Goal: Transaction & Acquisition: Obtain resource

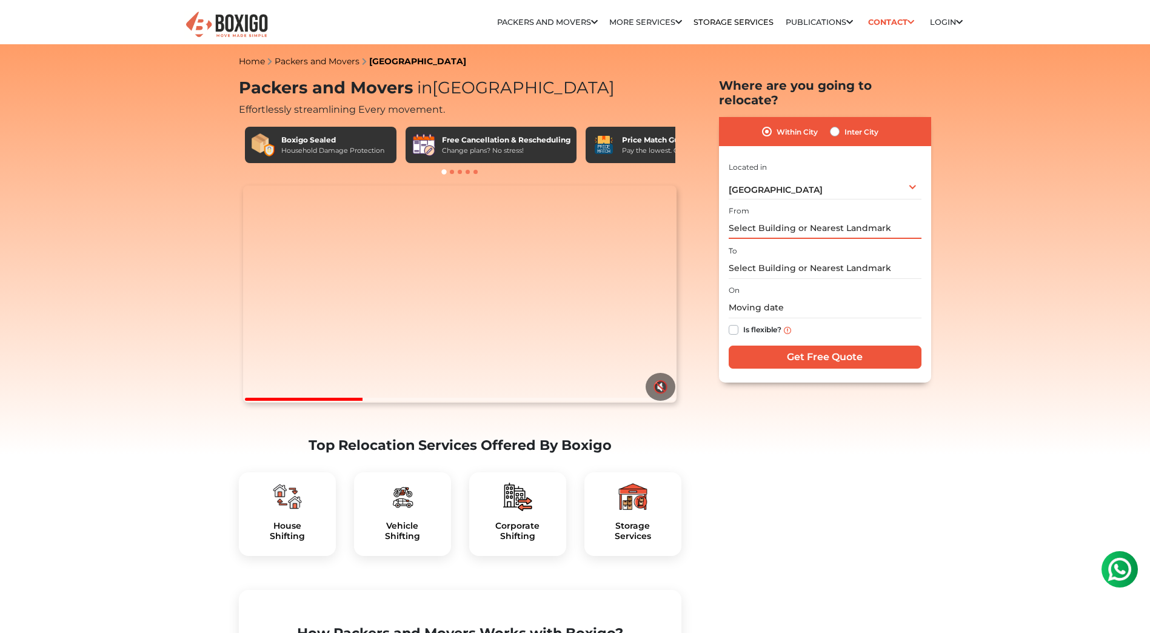
click at [760, 218] on input "text" at bounding box center [825, 228] width 193 height 21
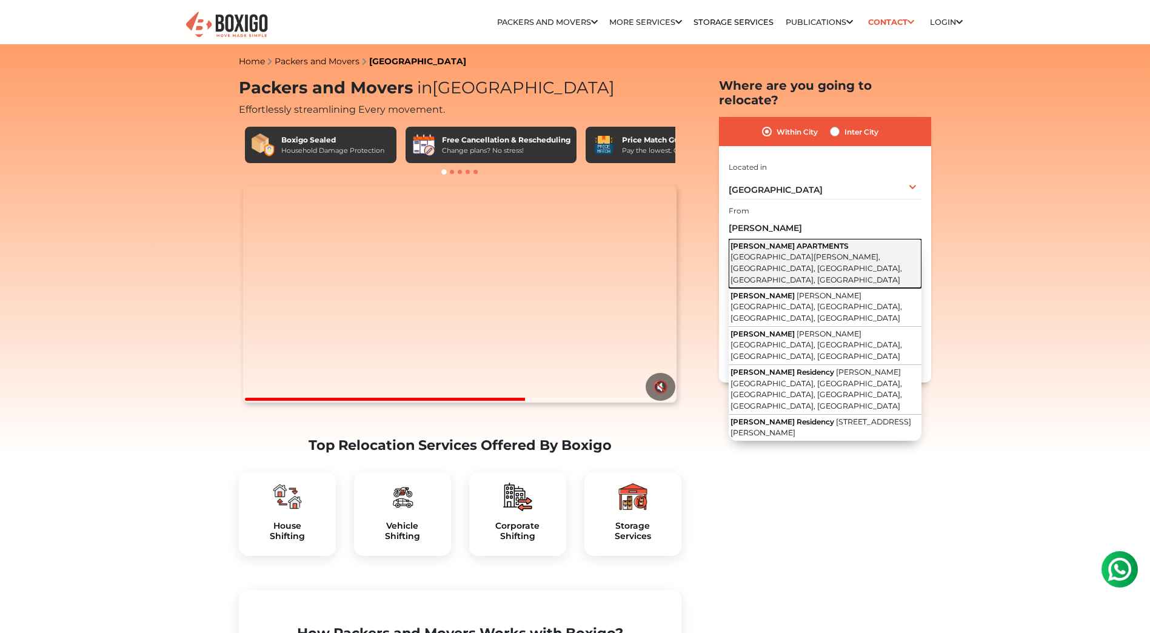
click at [771, 241] on span "RATNANIDHI NIVAS APARTMENTS" at bounding box center [789, 245] width 118 height 9
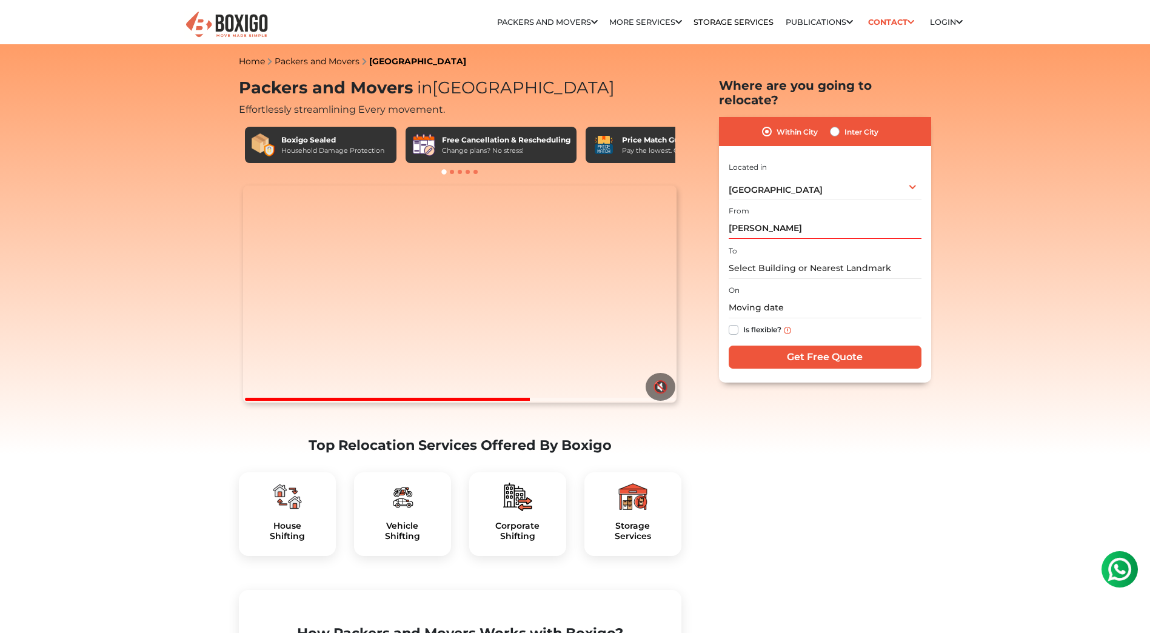
type input "RATNANIDHI NIVAS APARTMENTS, New Raghavendra Nagar, Sri Sai Nagar, Nacharam, Se…"
click at [754, 258] on input "text" at bounding box center [825, 268] width 193 height 21
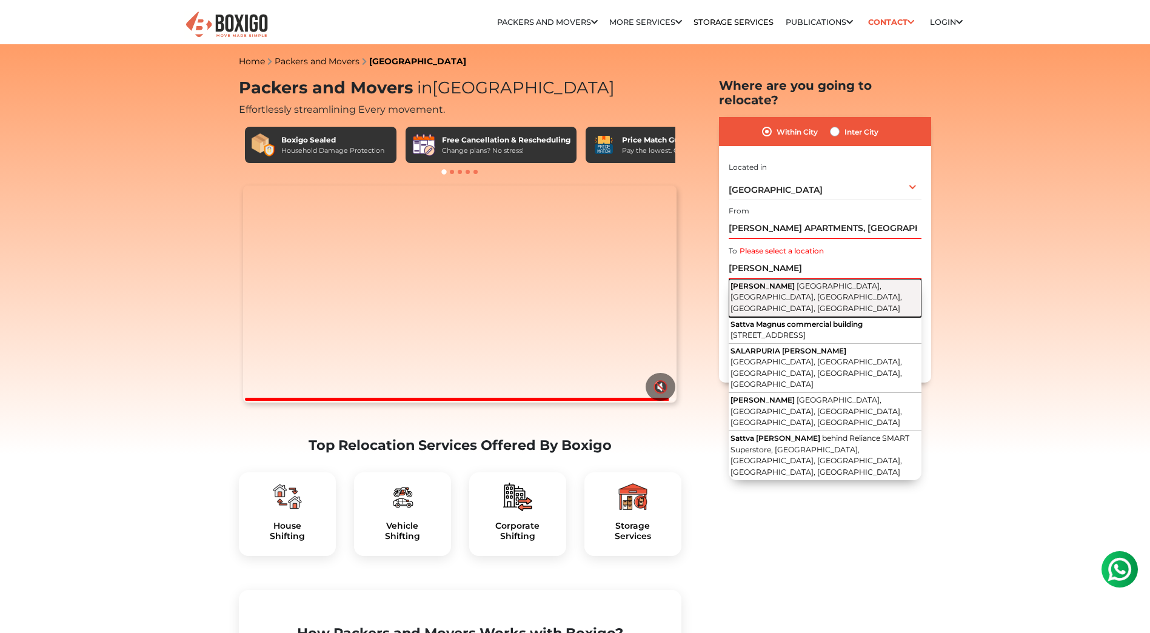
click at [778, 281] on span "Sattva Magnus" at bounding box center [762, 285] width 64 height 9
type input "Sattva Magnus, Sabza Colony, Brindavan Colony, Toli Chowki, Hyderabad, Telangana"
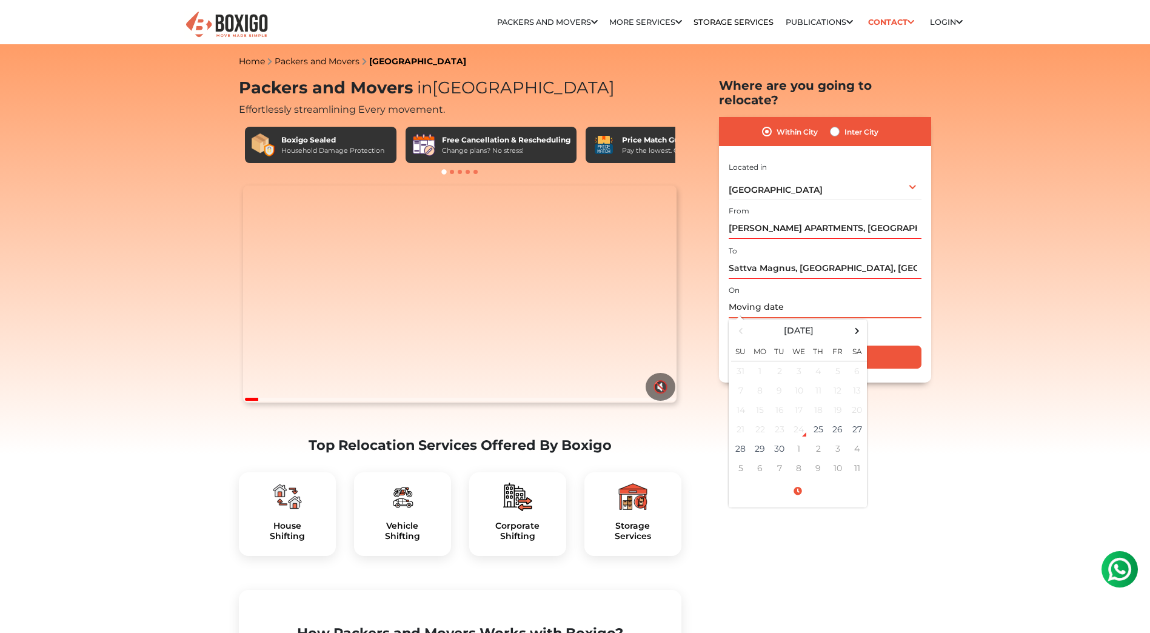
click at [762, 297] on input "text" at bounding box center [825, 307] width 193 height 21
click at [761, 439] on td "29" at bounding box center [759, 448] width 19 height 19
click at [882, 297] on input "09/29/2025 12:00 AM" at bounding box center [825, 307] width 193 height 21
click at [856, 297] on input "09/29/2025 12:00 AM" at bounding box center [825, 307] width 193 height 21
click at [860, 297] on input "09/29/2025 8am" at bounding box center [825, 307] width 193 height 21
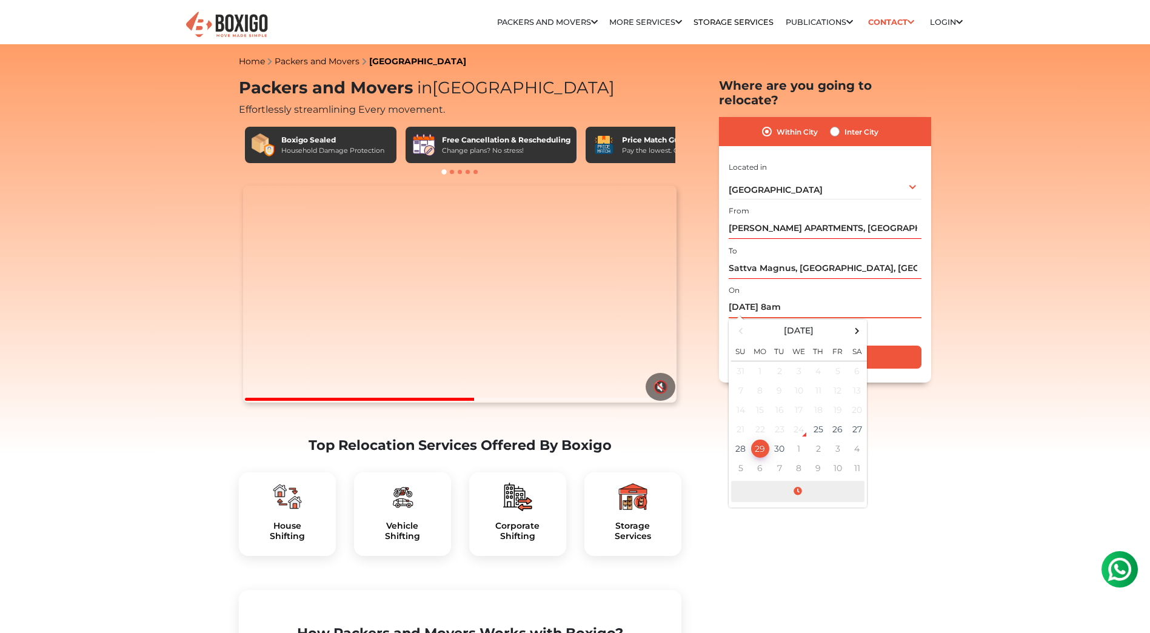
click at [799, 481] on span at bounding box center [797, 491] width 133 height 21
click at [746, 355] on span at bounding box center [747, 367] width 24 height 24
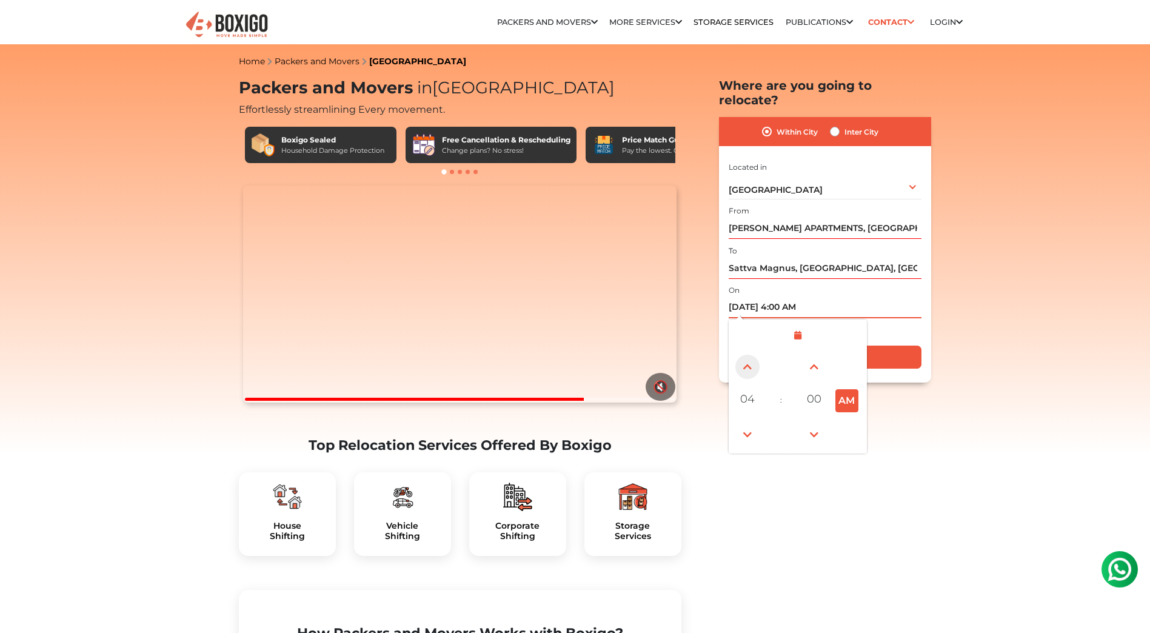
click at [746, 355] on span at bounding box center [747, 367] width 24 height 24
click at [846, 389] on button "AM" at bounding box center [846, 400] width 23 height 23
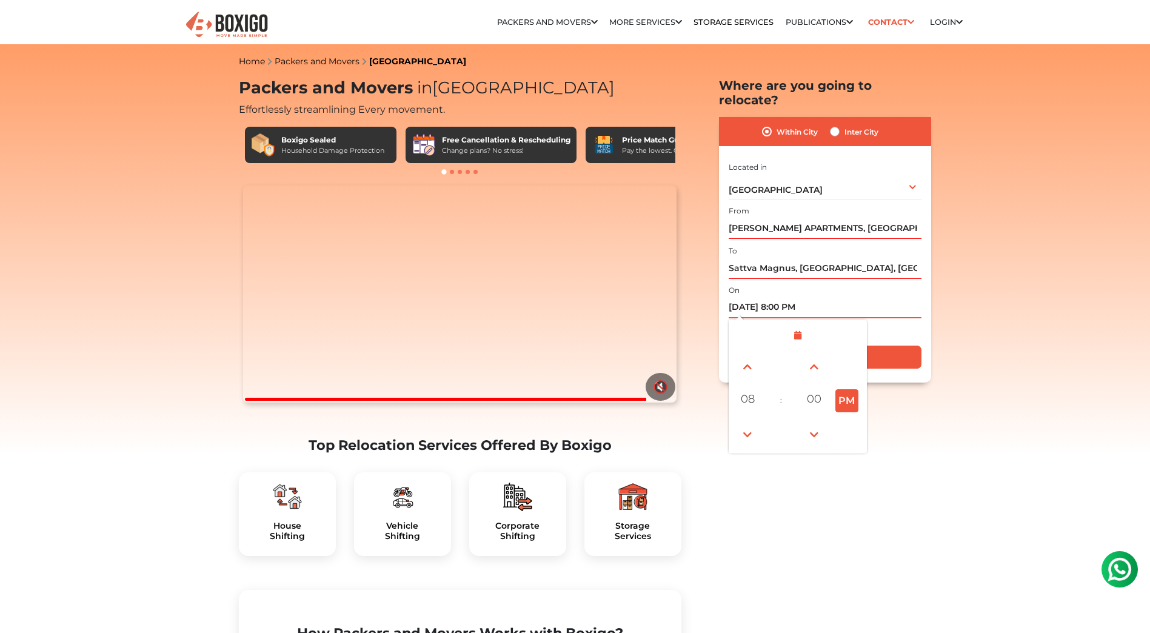
click at [850, 389] on button "PM" at bounding box center [846, 400] width 23 height 23
type input "09/29/2025 8:00 AM"
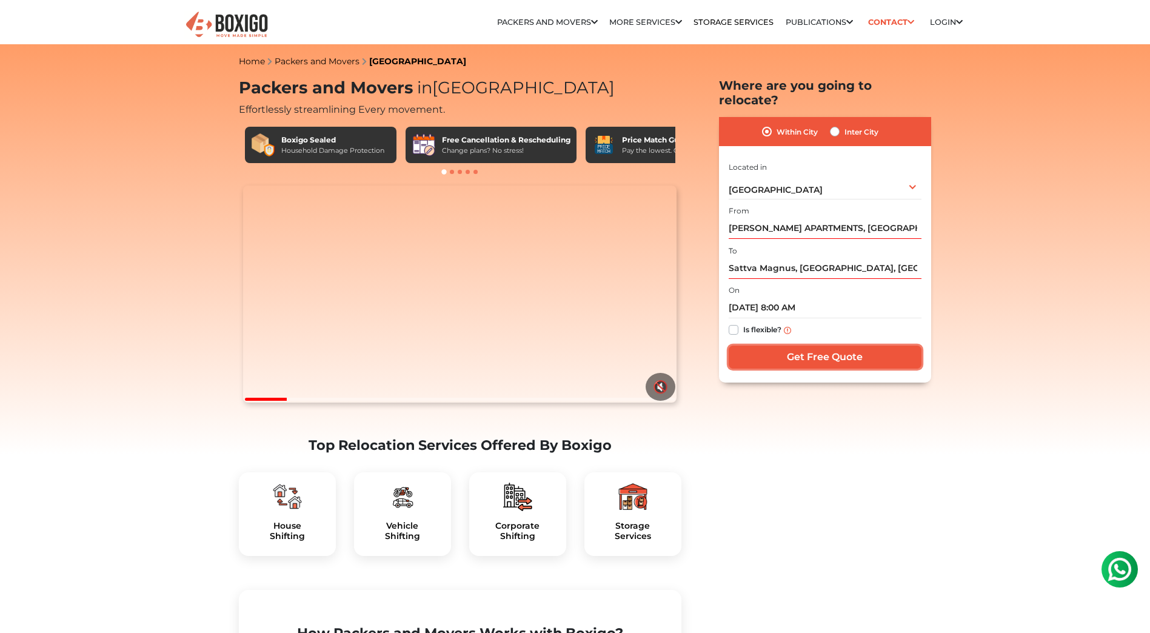
click at [824, 346] on input "Get Free Quote" at bounding box center [825, 357] width 193 height 23
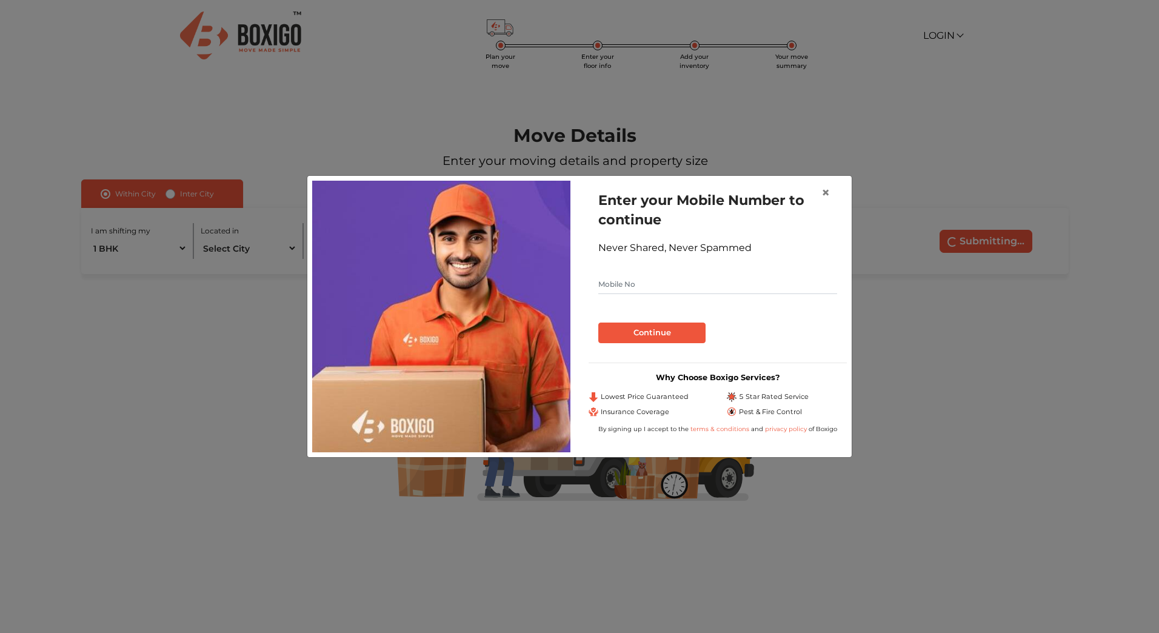
click at [633, 284] on input "text" at bounding box center [717, 284] width 239 height 19
type input "9848034785"
click at [650, 331] on button "Continue" at bounding box center [651, 332] width 107 height 21
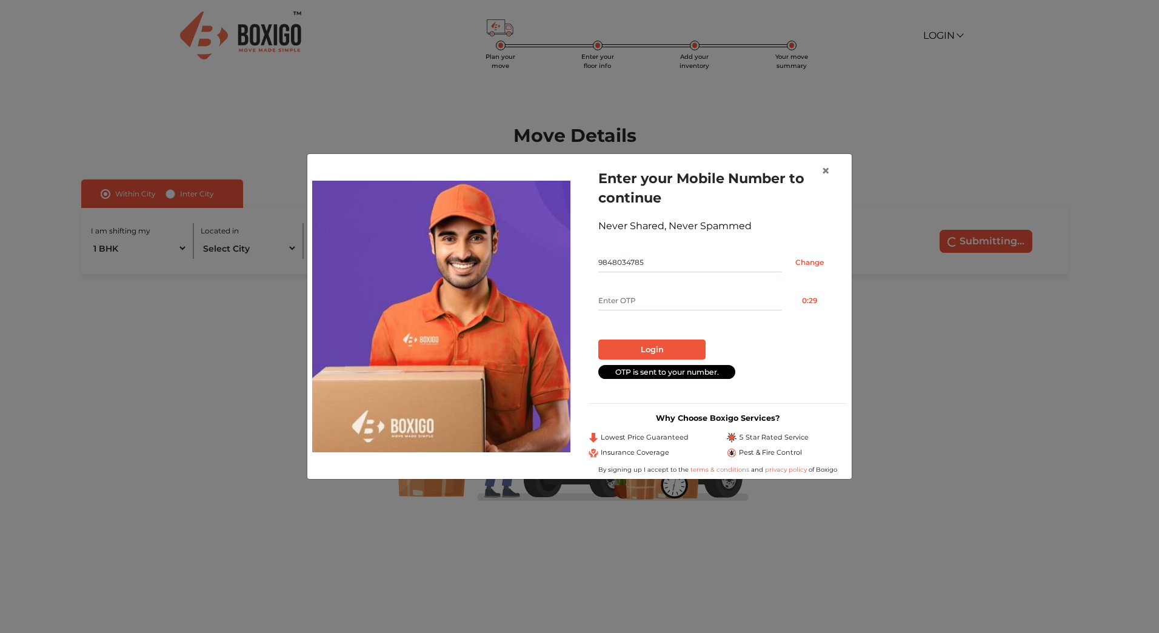
click at [634, 301] on input "text" at bounding box center [690, 300] width 184 height 19
type input "6490"
click at [652, 350] on button "Login" at bounding box center [651, 349] width 107 height 21
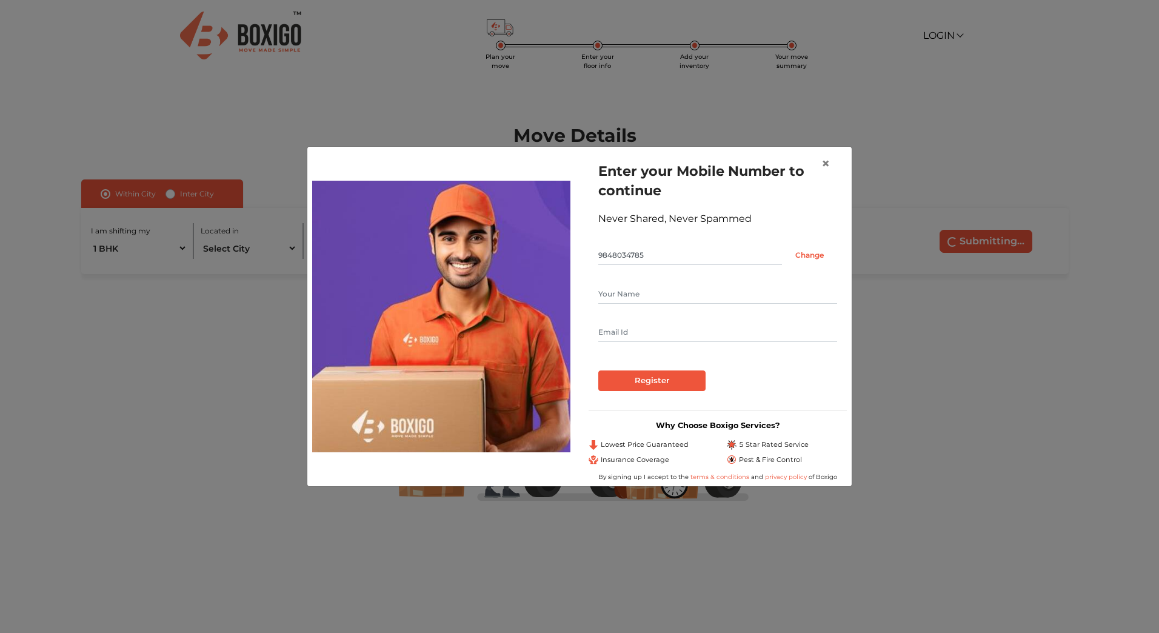
click at [635, 290] on input "text" at bounding box center [717, 293] width 239 height 19
type input "[PERSON_NAME]"
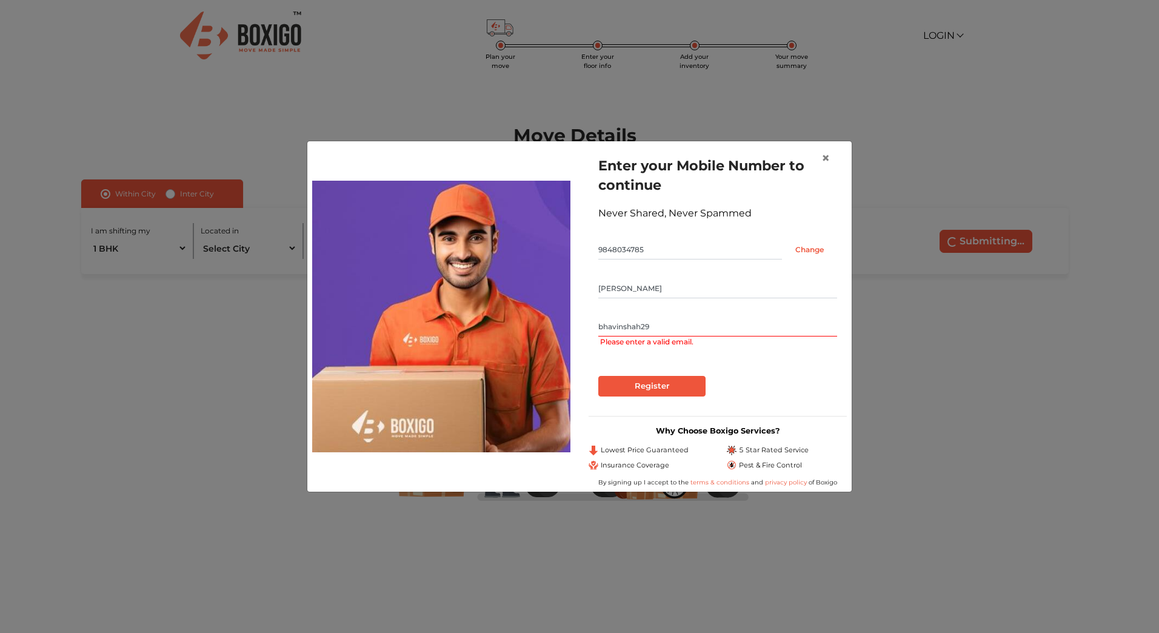
type input "[EMAIL_ADDRESS][DOMAIN_NAME]"
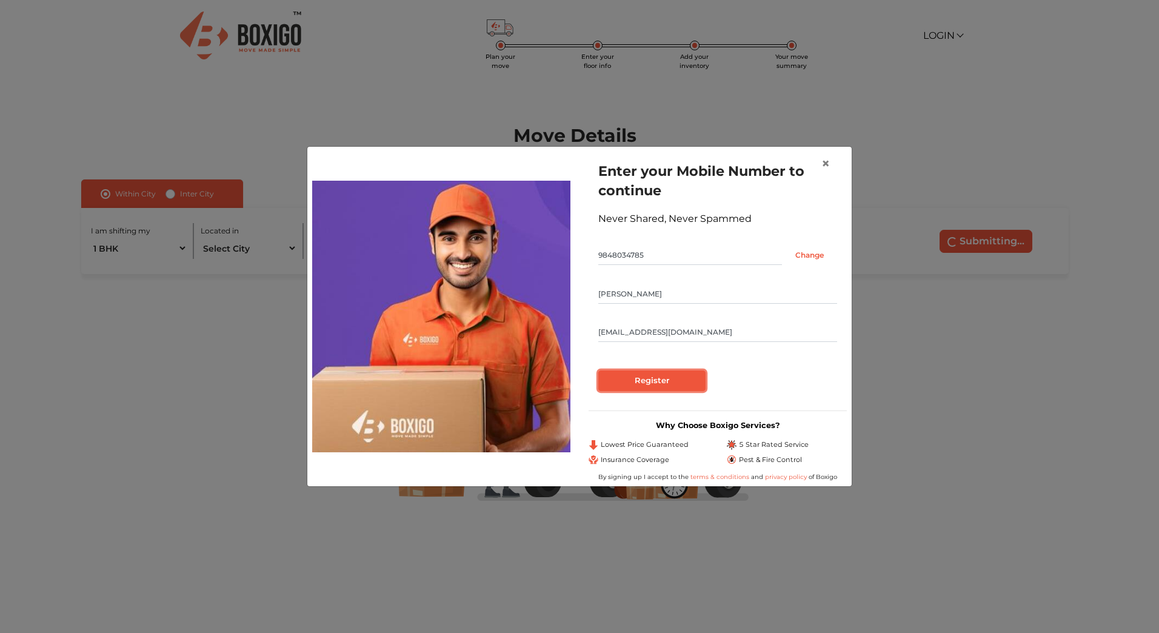
click at [637, 385] on input "Register" at bounding box center [651, 380] width 107 height 21
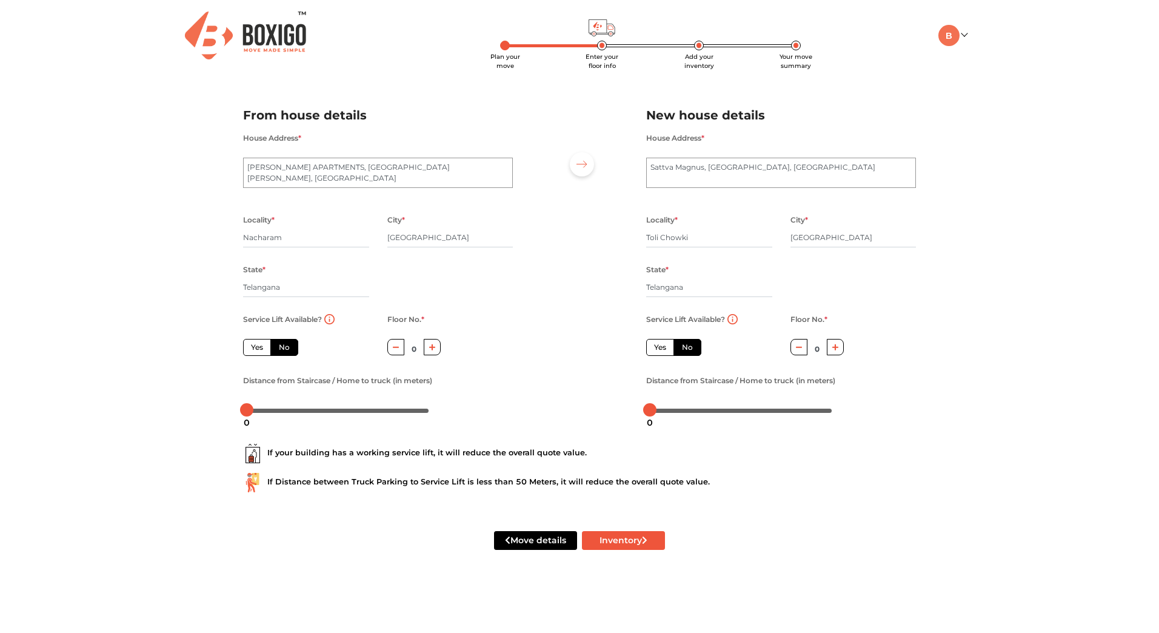
click at [284, 349] on label "No" at bounding box center [284, 347] width 28 height 17
click at [284, 349] on input "No" at bounding box center [283, 346] width 8 height 8
radio input "true"
click at [434, 350] on icon "button" at bounding box center [432, 347] width 7 height 7
type input "1"
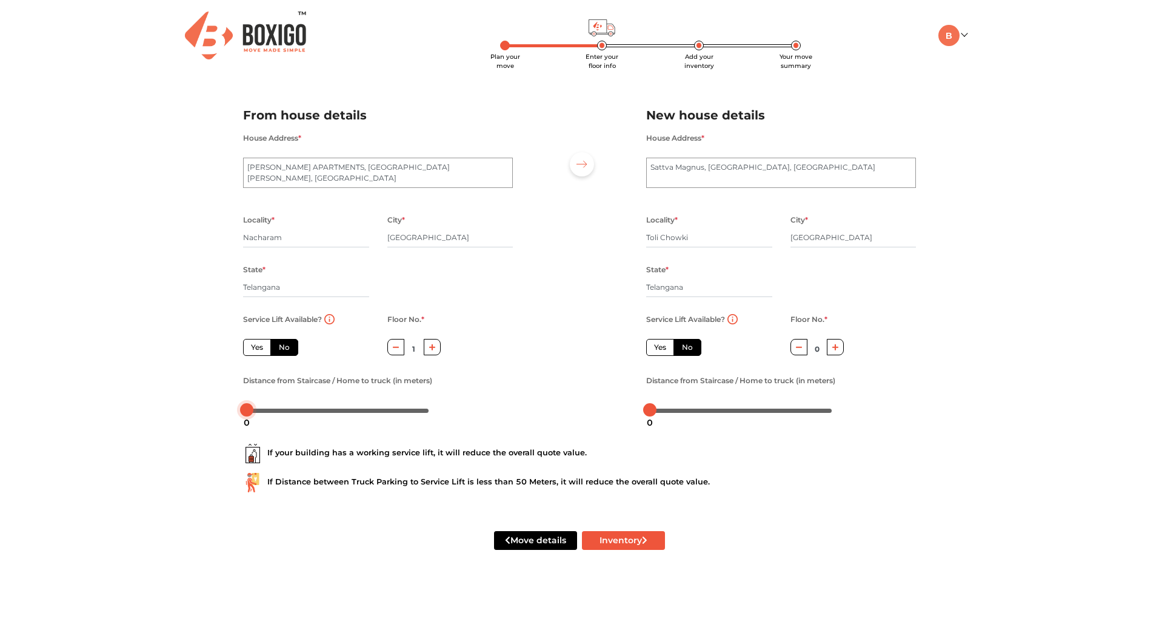
click at [260, 411] on div at bounding box center [338, 409] width 182 height 7
click at [302, 412] on body "Plan your move Enter your floor info Add your inventory Your move summary My Mo…" at bounding box center [579, 316] width 1159 height 633
drag, startPoint x: 302, startPoint y: 411, endPoint x: 275, endPoint y: 410, distance: 26.7
click at [275, 410] on div at bounding box center [275, 409] width 13 height 13
click at [274, 409] on div at bounding box center [273, 409] width 13 height 13
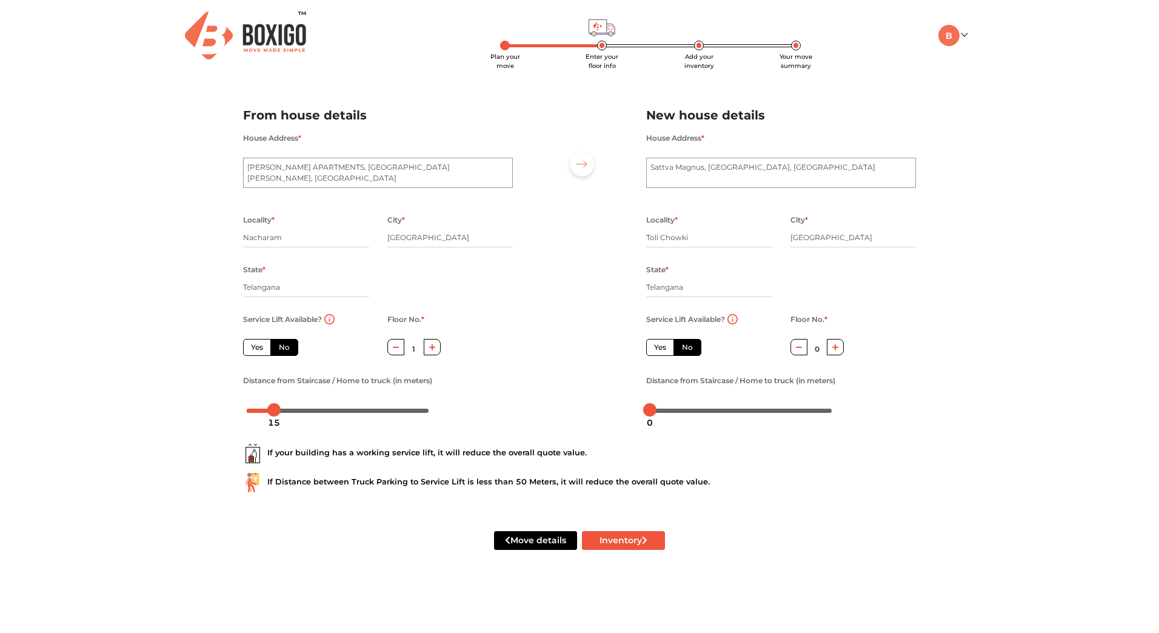
click at [658, 346] on label "Yes" at bounding box center [660, 347] width 28 height 17
click at [658, 346] on input "Yes" at bounding box center [658, 346] width 8 height 8
radio input "true"
radio input "false"
click at [683, 412] on body "Plan your move Enter your floor info Add your inventory Your move summary My Mo…" at bounding box center [579, 316] width 1159 height 633
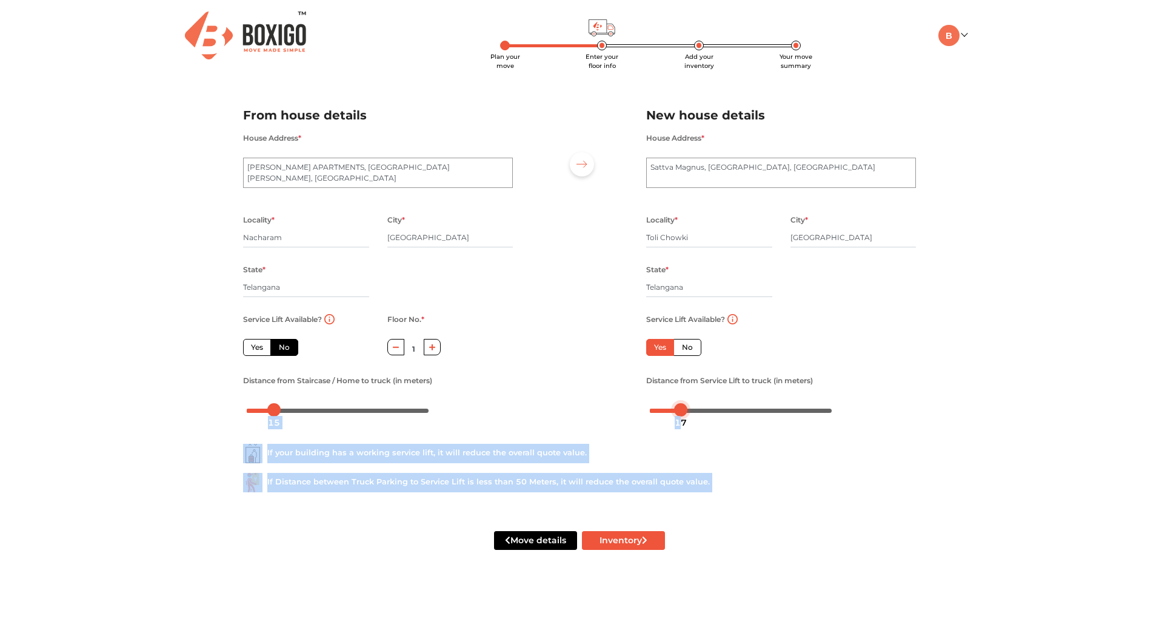
click at [686, 411] on body "Plan your move Enter your floor info Add your inventory Your move summary My Mo…" at bounding box center [579, 316] width 1159 height 633
drag, startPoint x: 686, startPoint y: 411, endPoint x: 692, endPoint y: 410, distance: 6.1
click at [693, 410] on div at bounding box center [741, 409] width 182 height 7
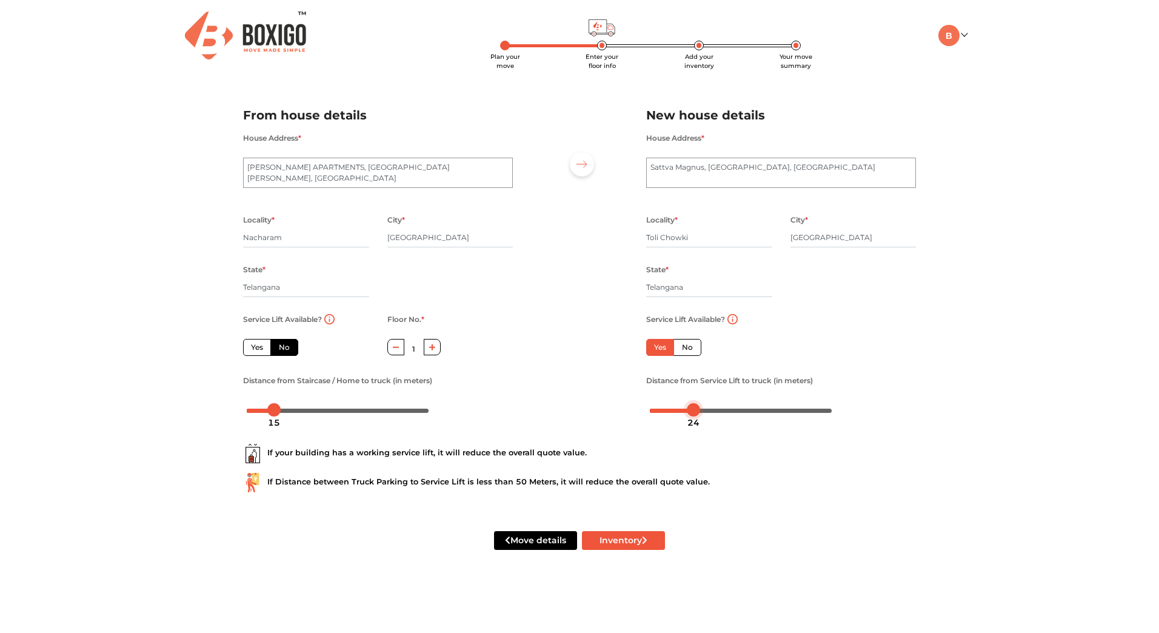
click at [681, 412] on body "Plan your move Enter your floor info Add your inventory Your move summary My Mo…" at bounding box center [579, 316] width 1159 height 633
click at [689, 410] on div at bounding box center [686, 409] width 13 height 13
click at [260, 410] on div at bounding box center [338, 409] width 182 height 7
click at [262, 408] on div at bounding box center [261, 409] width 13 height 13
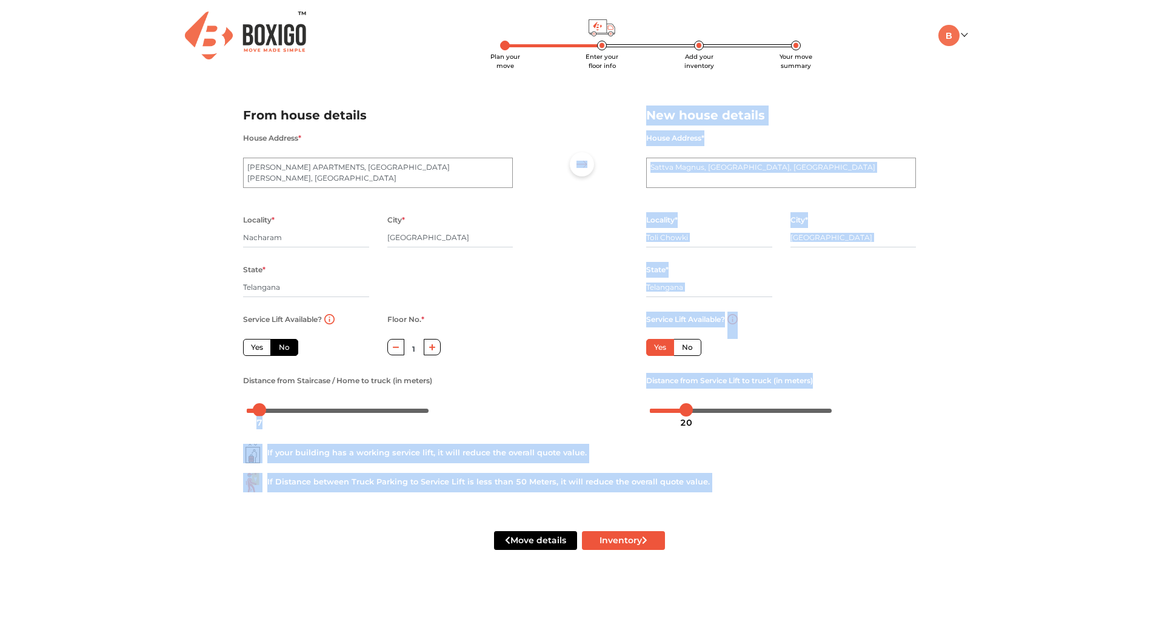
drag, startPoint x: 259, startPoint y: 412, endPoint x: 267, endPoint y: 412, distance: 7.9
click at [267, 412] on body "Plan your move Enter your floor info Add your inventory Your move summary My Mo…" at bounding box center [579, 316] width 1159 height 633
drag, startPoint x: 267, startPoint y: 412, endPoint x: 218, endPoint y: 423, distance: 50.3
click at [218, 423] on div "Plan your move Enter your floor info Add your inventory Your move summary My Mo…" at bounding box center [579, 289] width 1159 height 579
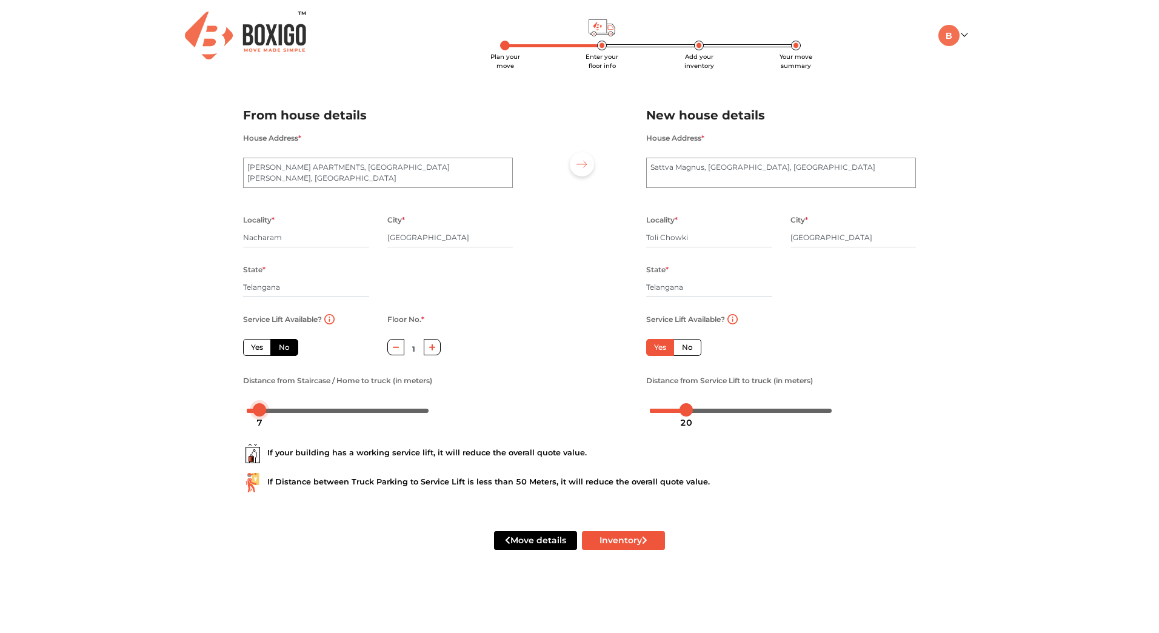
click at [269, 409] on div at bounding box center [338, 409] width 182 height 7
click at [259, 409] on div at bounding box center [338, 409] width 182 height 7
click at [266, 409] on div at bounding box center [264, 409] width 13 height 13
click at [617, 538] on button "Inventory" at bounding box center [623, 540] width 83 height 19
radio input "true"
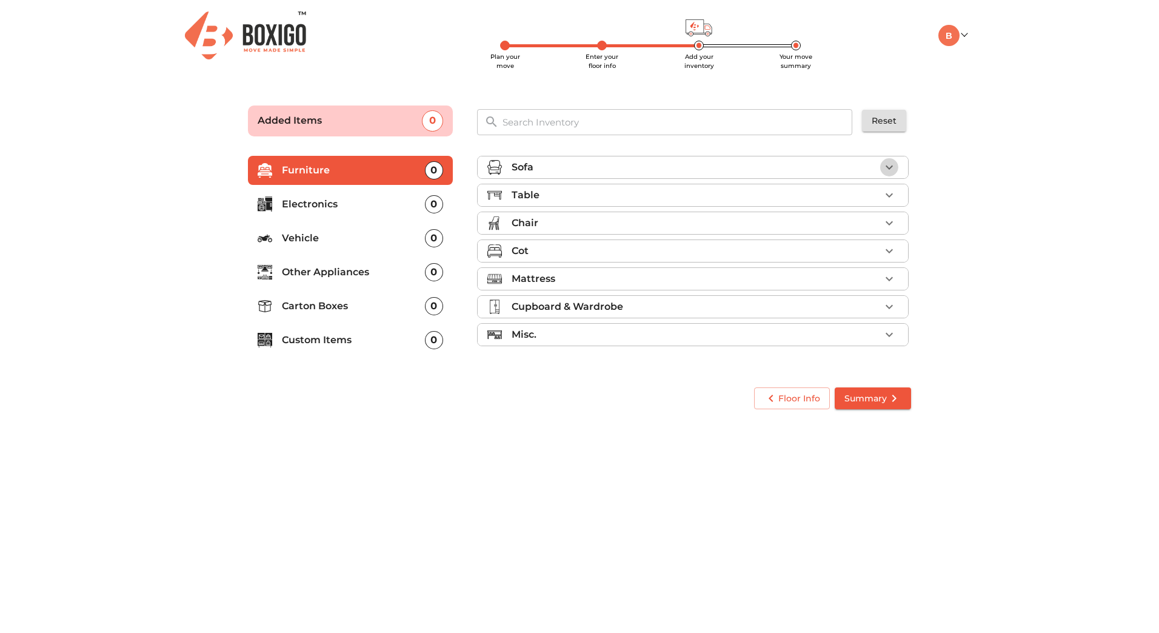
click at [892, 169] on icon "button" at bounding box center [889, 167] width 15 height 15
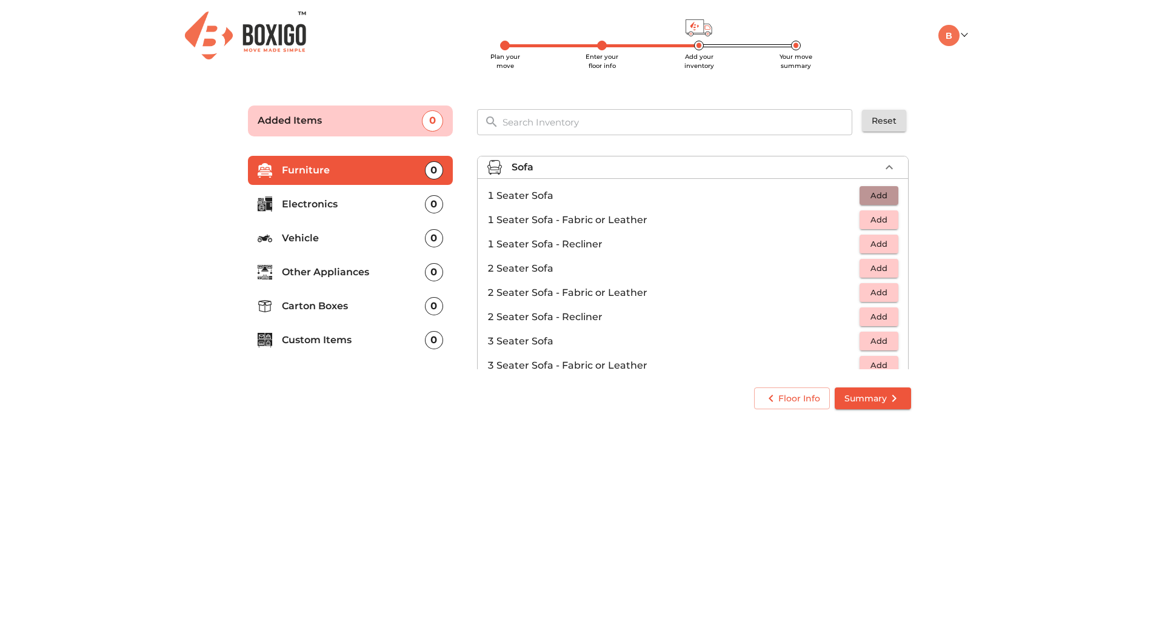
click at [875, 197] on span "Add" at bounding box center [879, 196] width 27 height 14
click at [884, 194] on icon "button" at bounding box center [889, 196] width 15 height 15
click at [1014, 234] on main "Plan your move Enter your floor info Add your inventory Your move summary Added…" at bounding box center [579, 255] width 1159 height 333
click at [878, 344] on span "Add" at bounding box center [879, 341] width 27 height 14
click at [886, 341] on icon "button" at bounding box center [889, 341] width 8 height 8
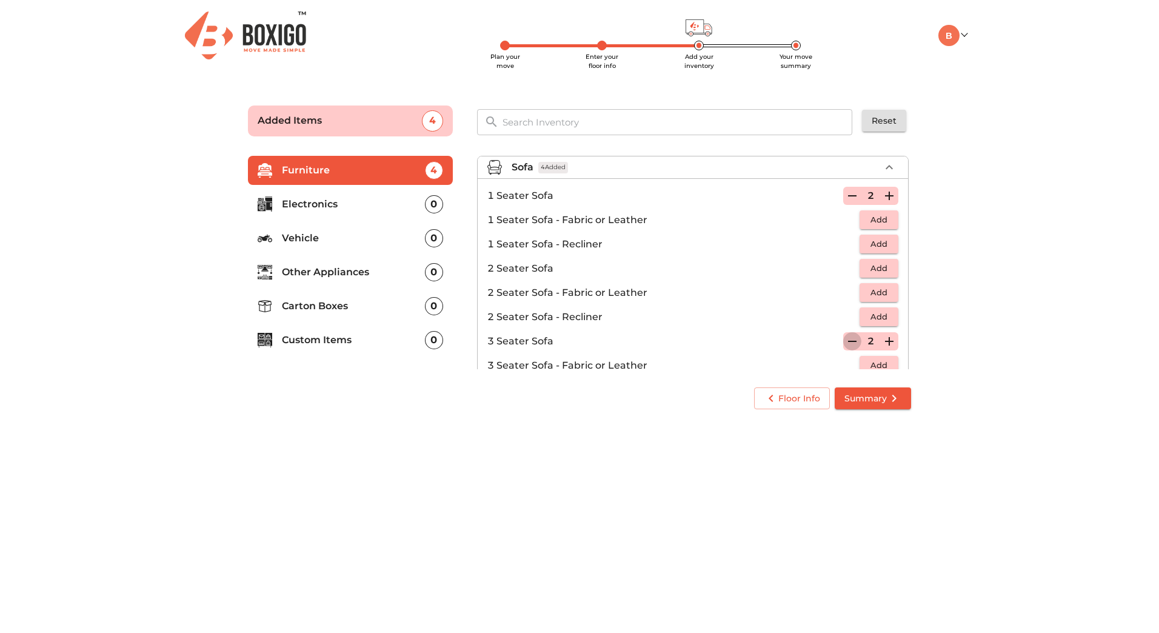
click at [845, 339] on icon "button" at bounding box center [852, 341] width 15 height 15
click at [1013, 336] on main "Plan your move Enter your floor info Add your inventory Your move summary Added…" at bounding box center [579, 255] width 1159 height 333
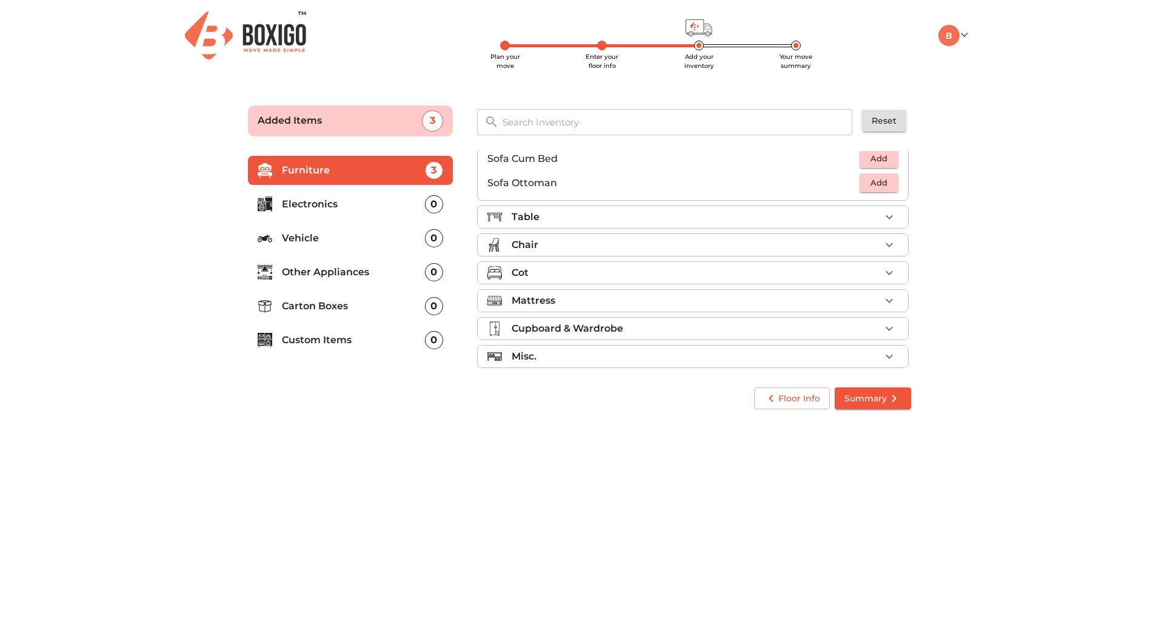
scroll to position [361, 0]
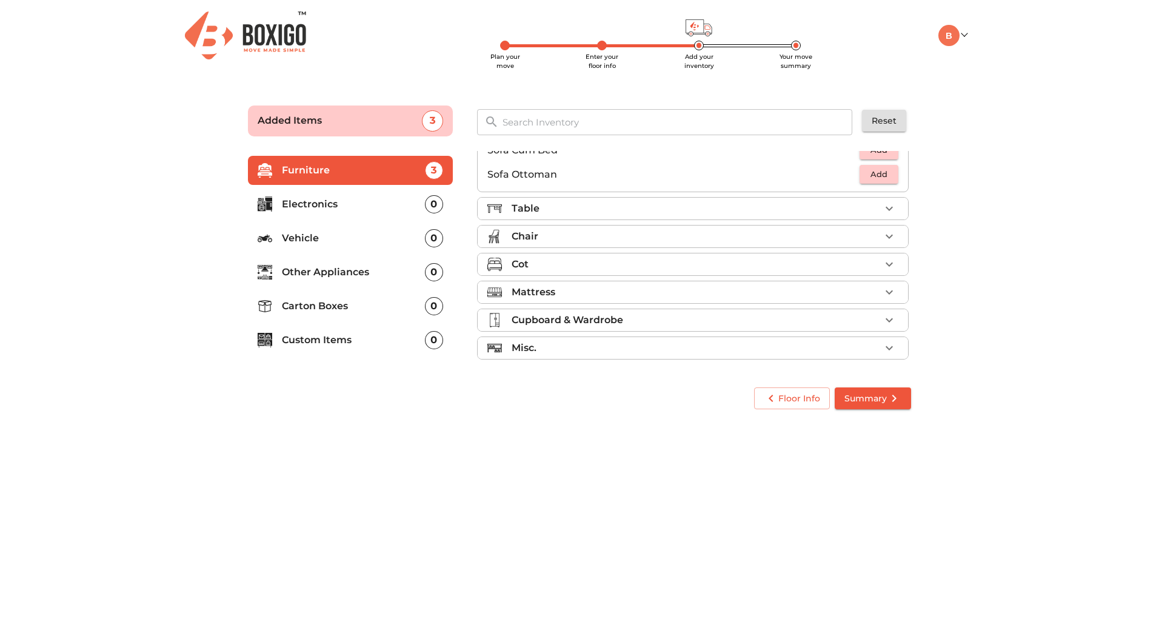
click at [884, 206] on icon "button" at bounding box center [889, 208] width 15 height 15
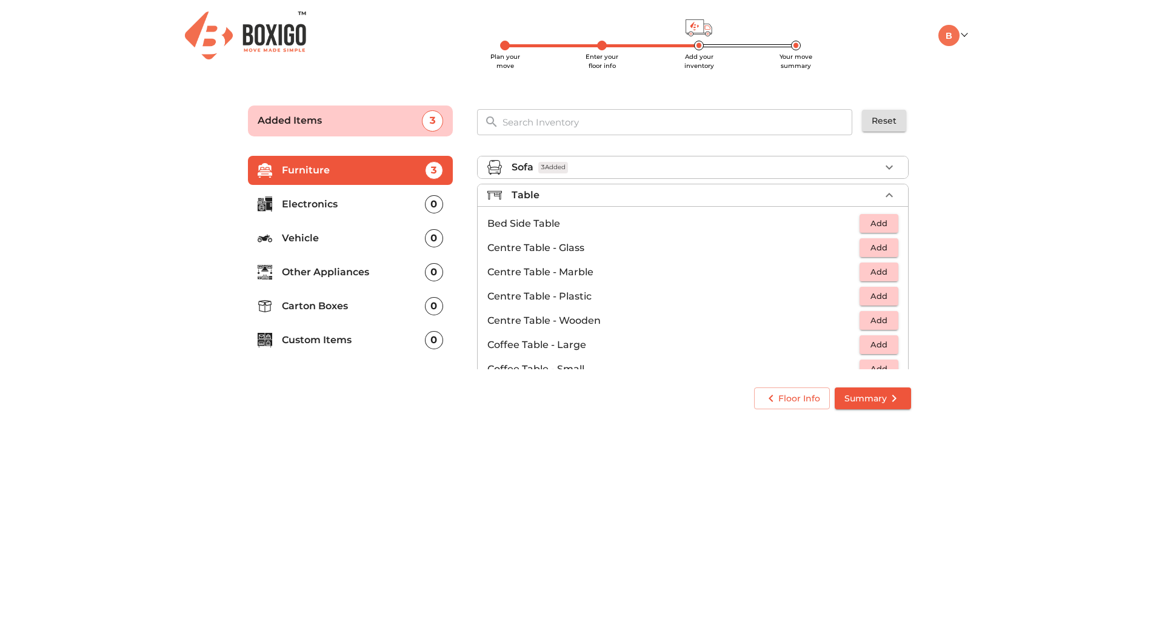
scroll to position [61, 0]
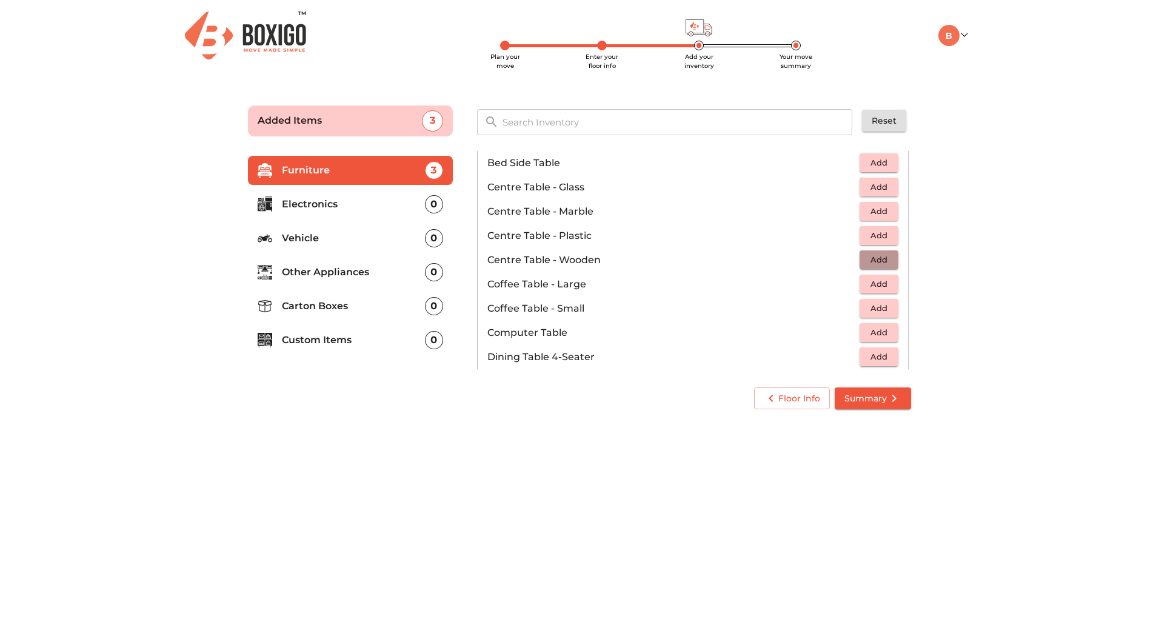
click at [866, 258] on span "Add" at bounding box center [879, 260] width 27 height 14
click at [985, 261] on main "Plan your move Enter your floor info Add your inventory Your move summary Added…" at bounding box center [579, 255] width 1159 height 333
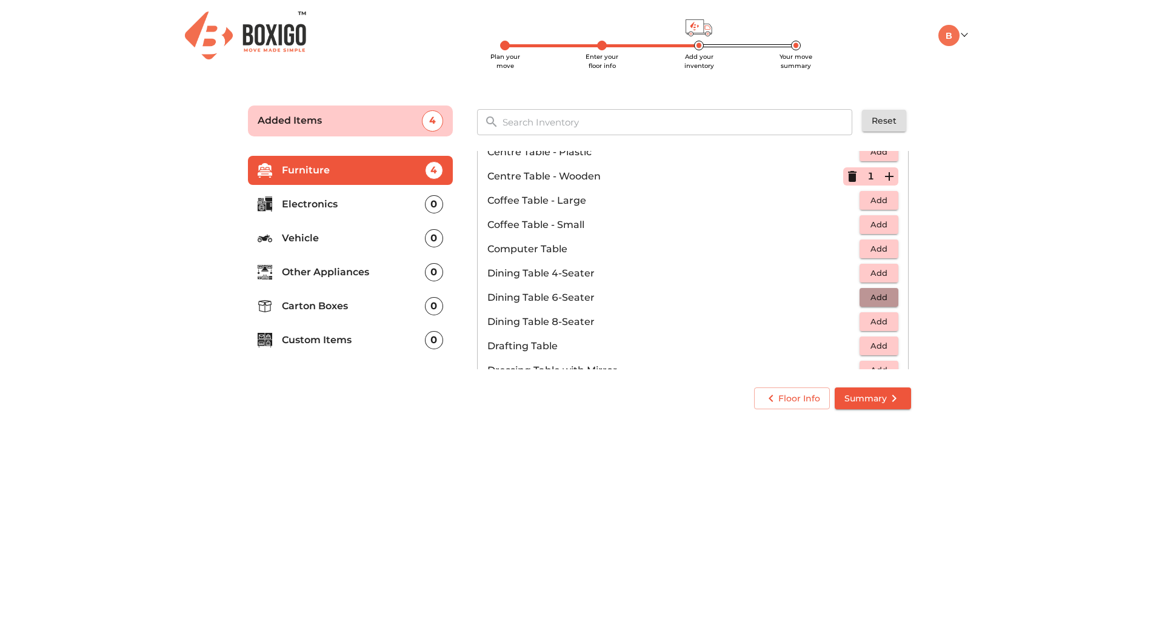
click at [868, 295] on span "Add" at bounding box center [879, 297] width 27 height 14
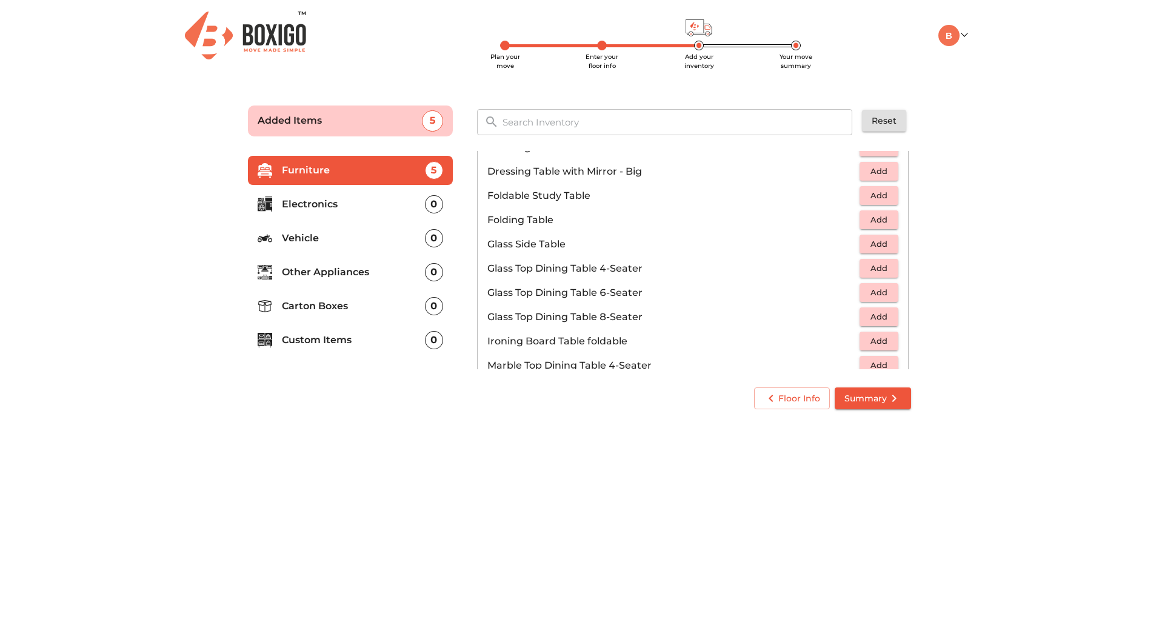
click at [875, 194] on span "Add" at bounding box center [879, 196] width 27 height 14
click at [976, 214] on main "Plan your move Enter your floor info Add your inventory Your move summary Added…" at bounding box center [579, 255] width 1159 height 333
click at [888, 245] on button "Add" at bounding box center [879, 244] width 39 height 19
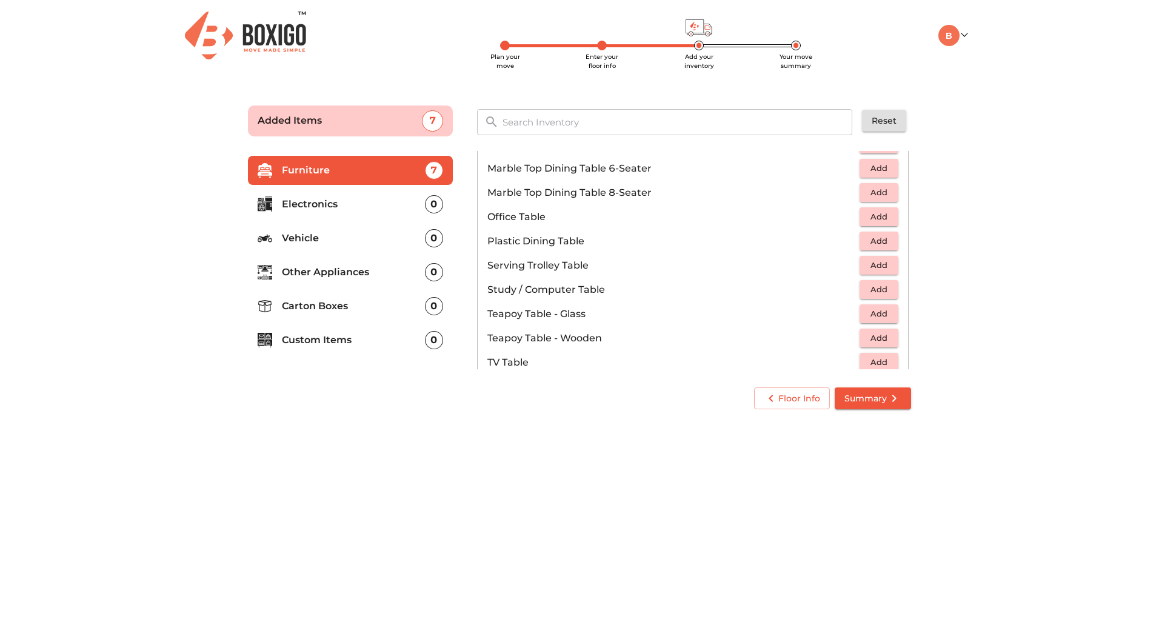
scroll to position [610, 0]
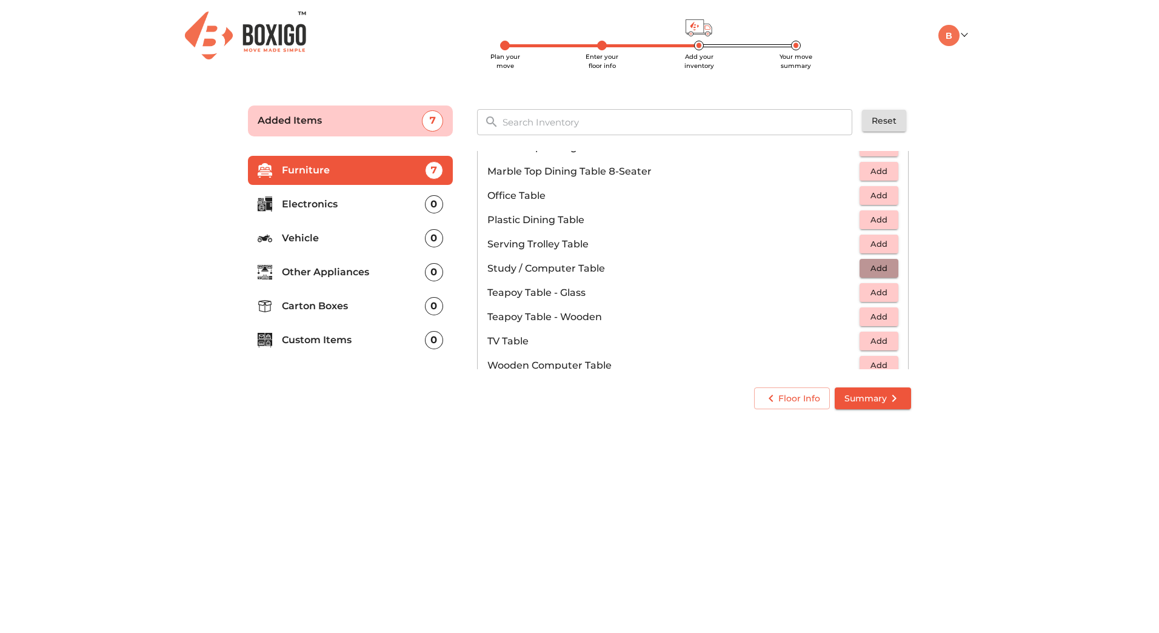
click at [872, 266] on span "Add" at bounding box center [879, 268] width 27 height 14
click at [974, 268] on main "Plan your move Enter your floor info Add your inventory Your move summary Added…" at bounding box center [579, 255] width 1159 height 333
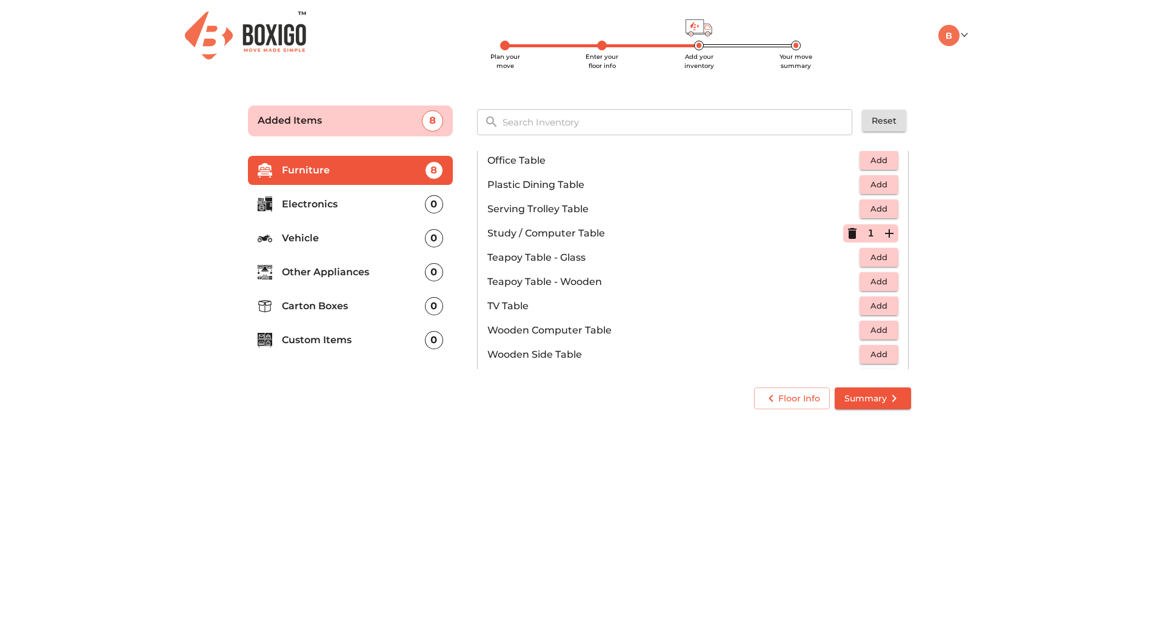
scroll to position [670, 0]
click at [881, 256] on span "Add" at bounding box center [879, 256] width 27 height 14
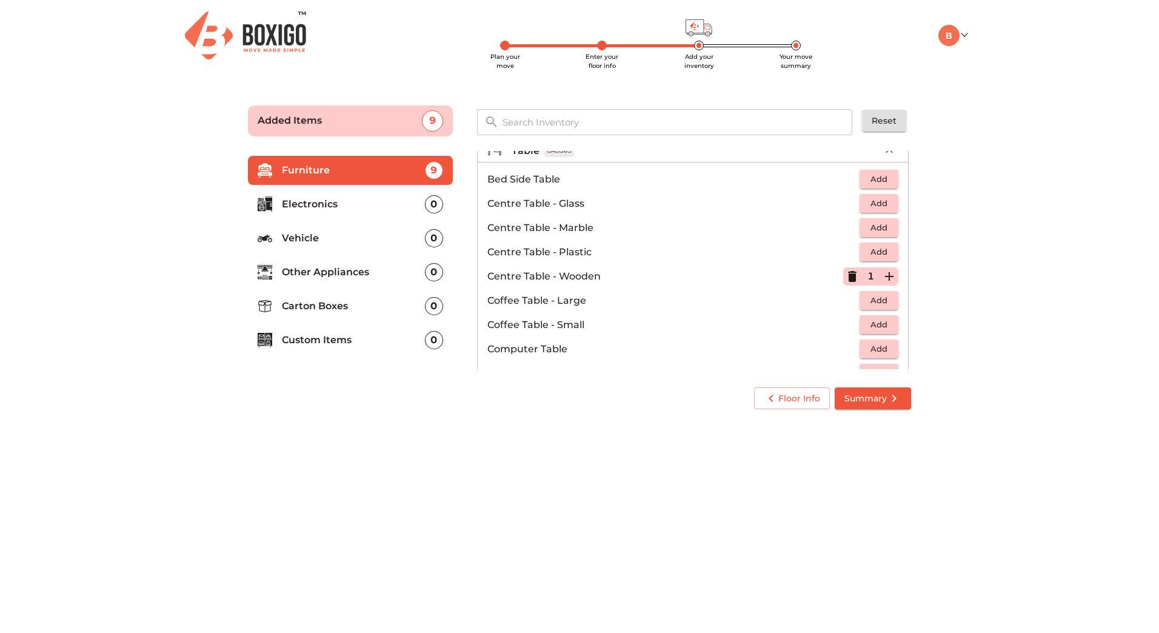
click at [848, 279] on icon "button" at bounding box center [852, 276] width 8 height 11
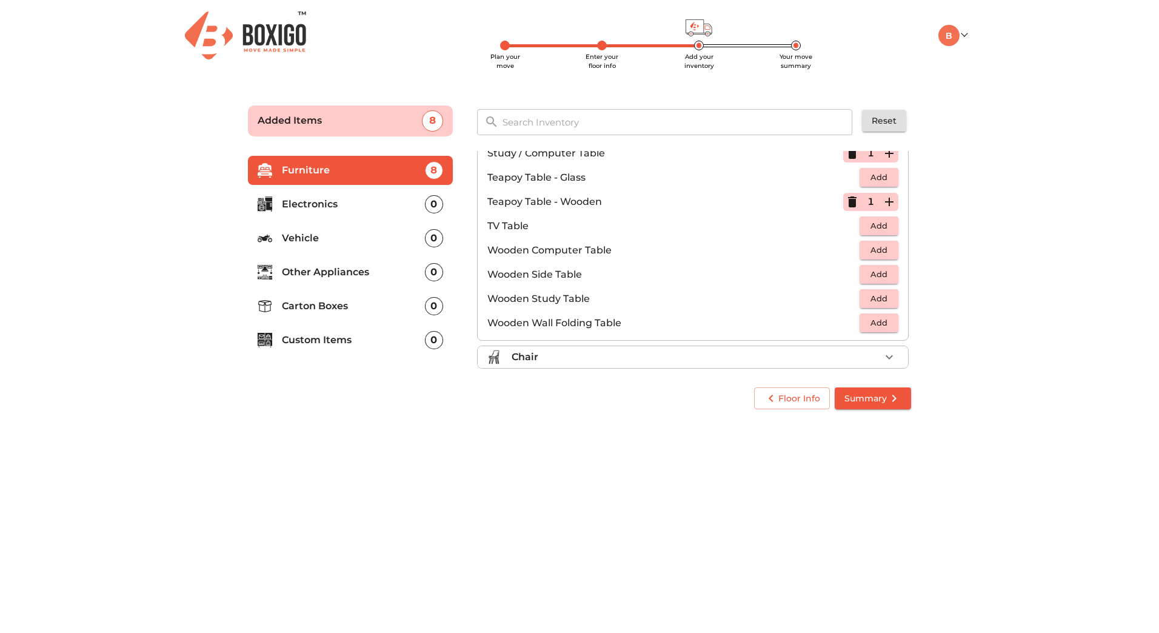
scroll to position [729, 0]
click at [877, 242] on span "Add" at bounding box center [879, 246] width 27 height 14
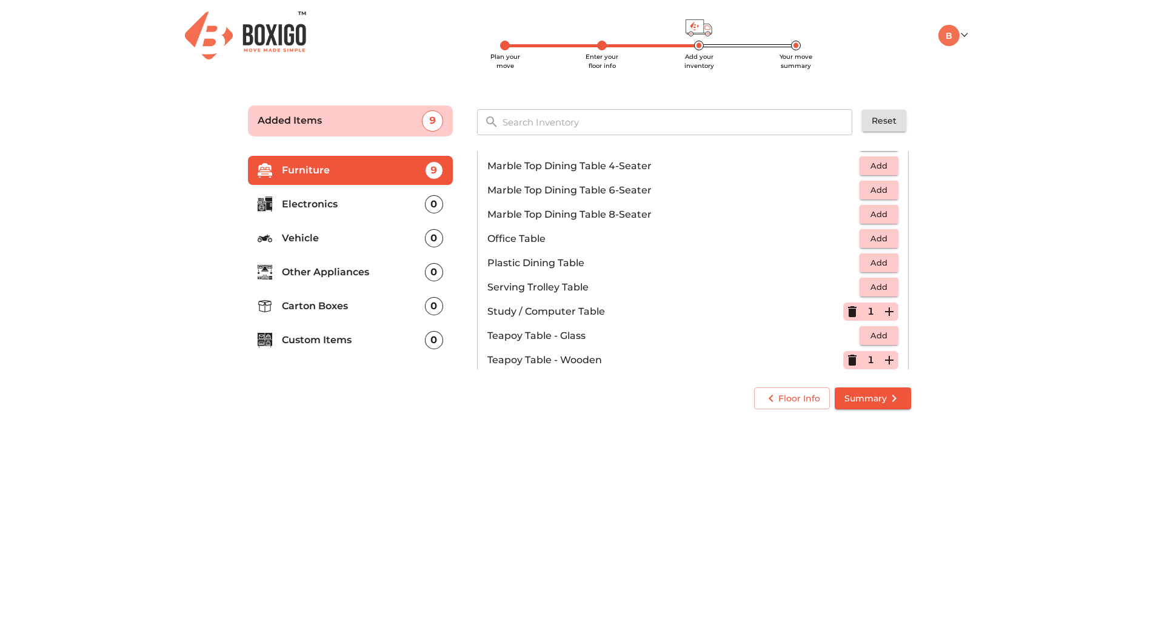
scroll to position [573, 0]
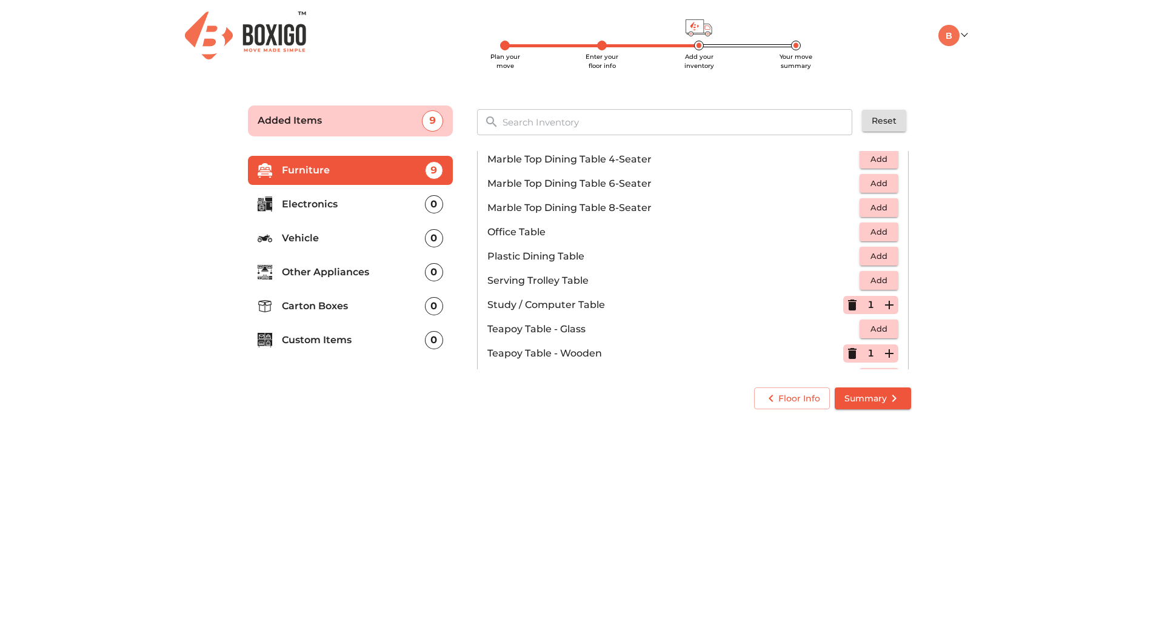
click at [848, 304] on icon "button" at bounding box center [852, 304] width 8 height 11
click at [869, 254] on span "Add" at bounding box center [879, 256] width 27 height 14
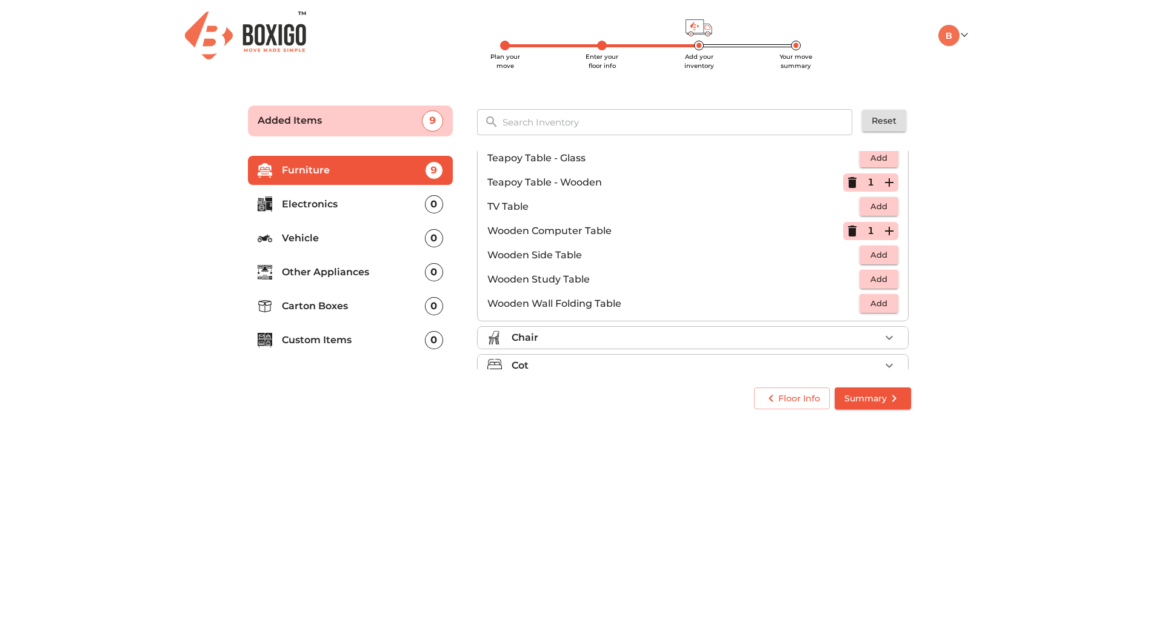
scroll to position [761, 0]
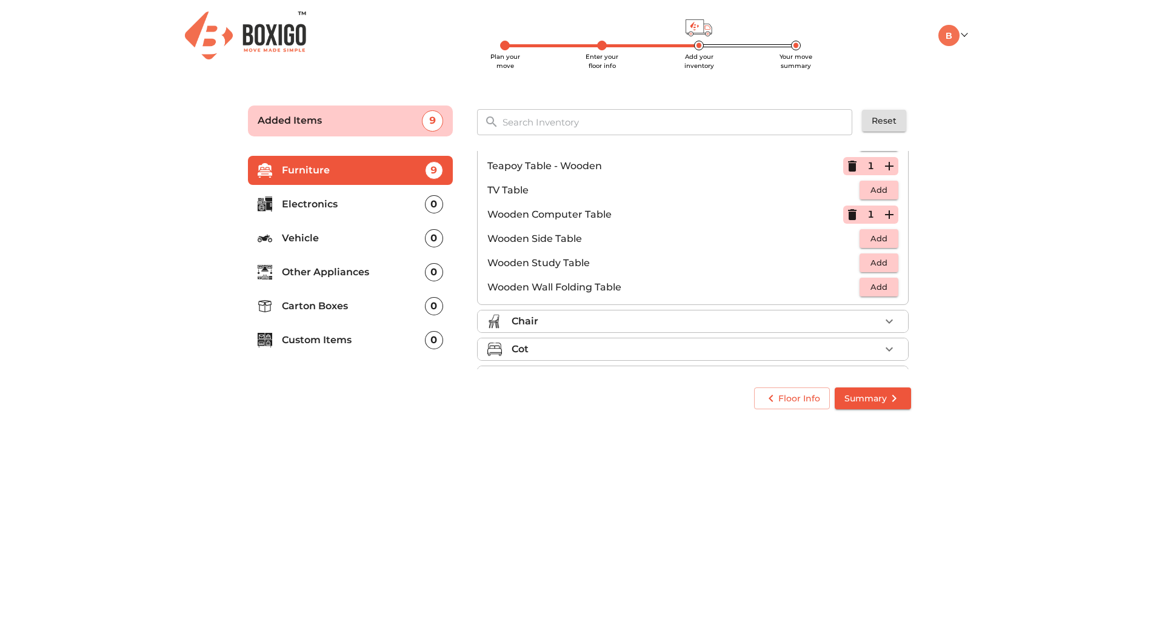
click at [886, 324] on icon "button" at bounding box center [889, 321] width 15 height 15
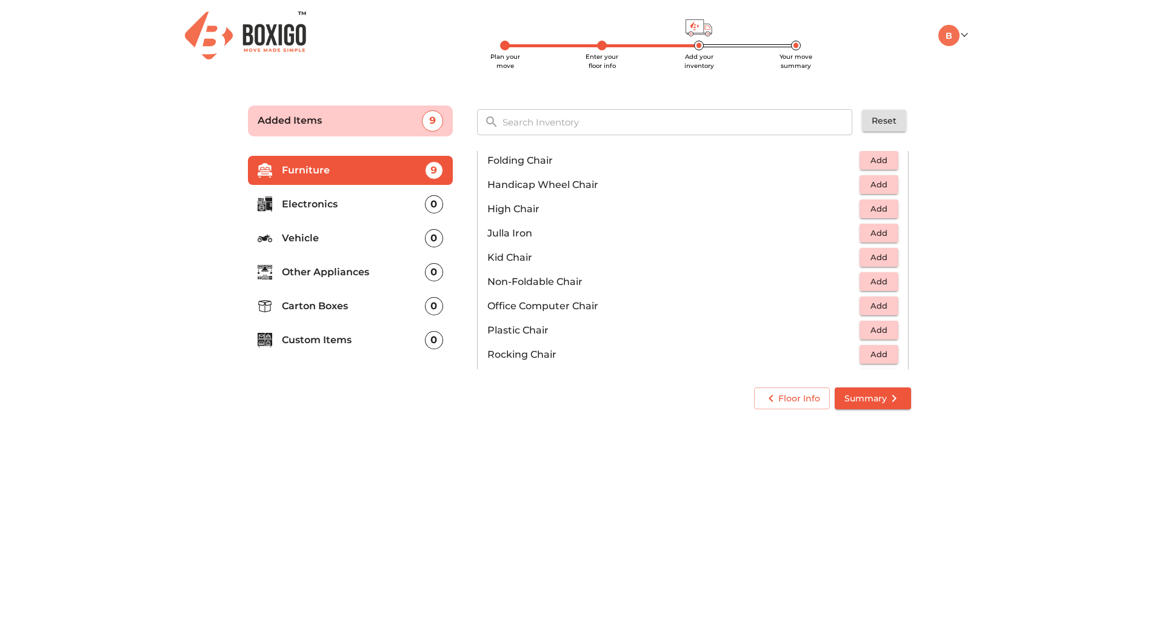
scroll to position [310, 0]
click at [872, 303] on span "Add" at bounding box center [879, 305] width 27 height 14
click at [884, 304] on icon "button" at bounding box center [889, 305] width 15 height 15
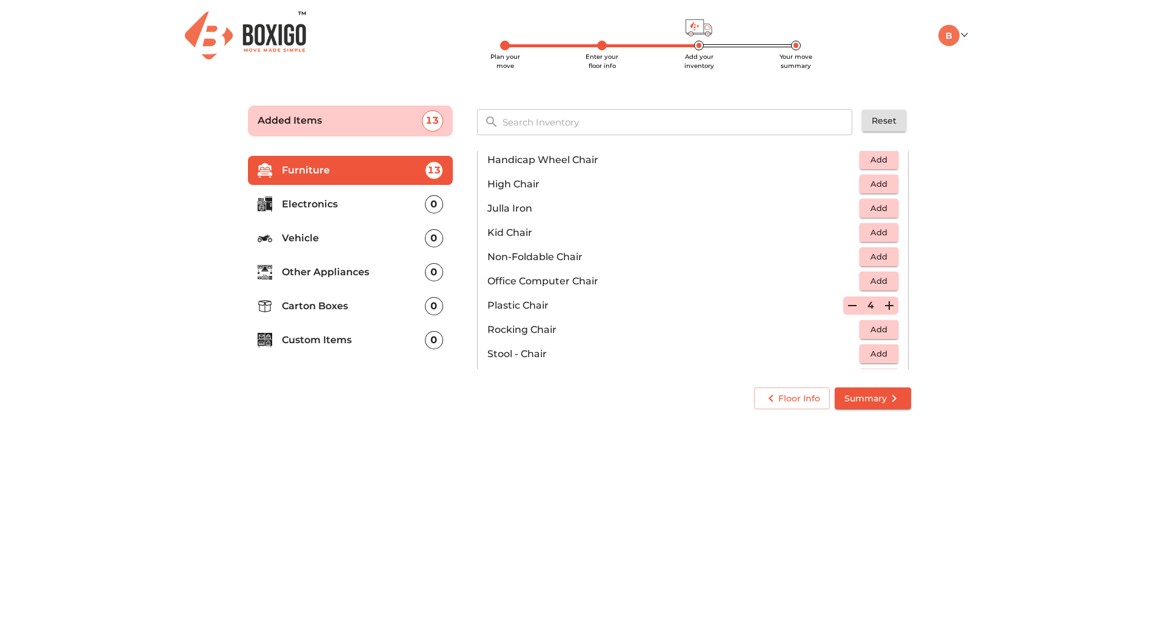
click at [884, 304] on icon "button" at bounding box center [889, 305] width 15 height 15
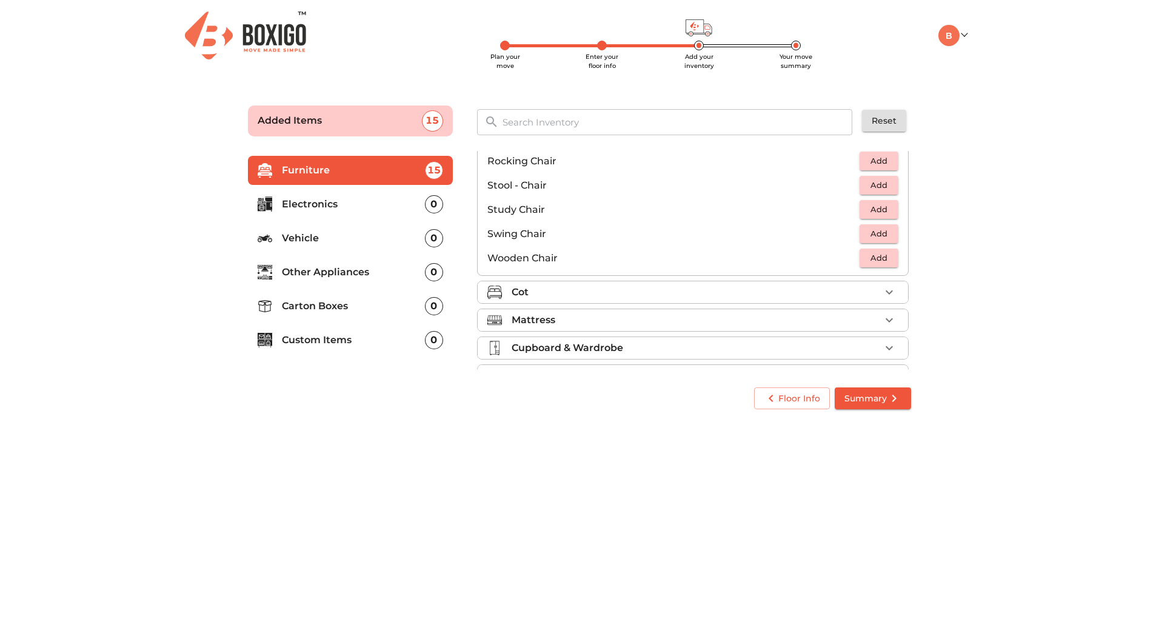
scroll to position [506, 0]
click at [886, 266] on icon "button" at bounding box center [889, 264] width 15 height 15
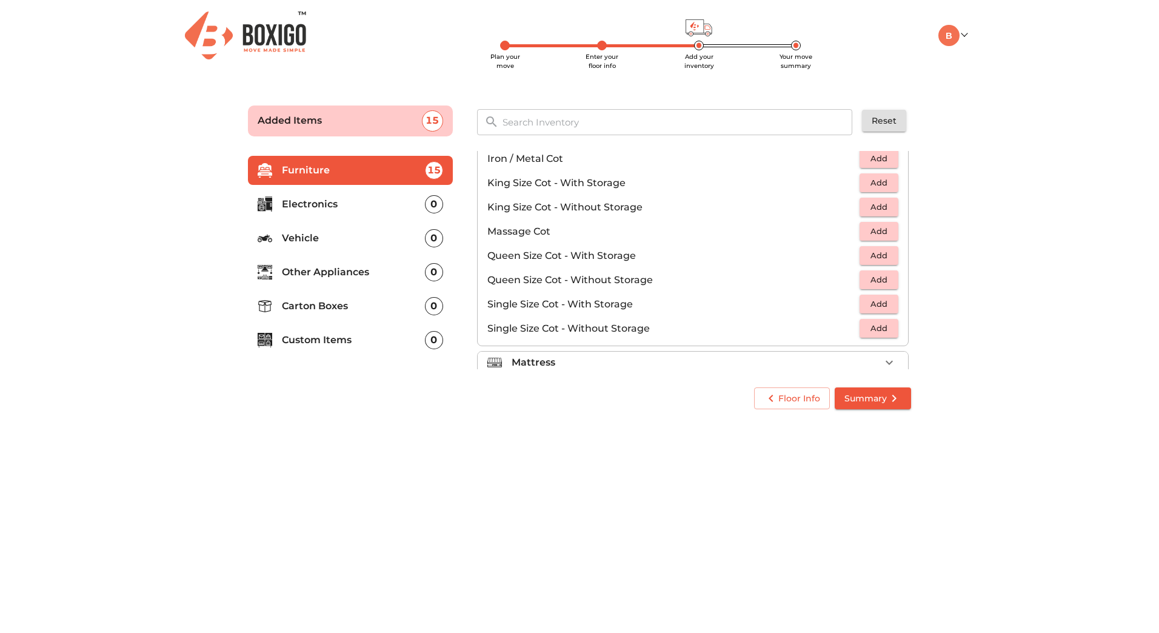
scroll to position [332, 0]
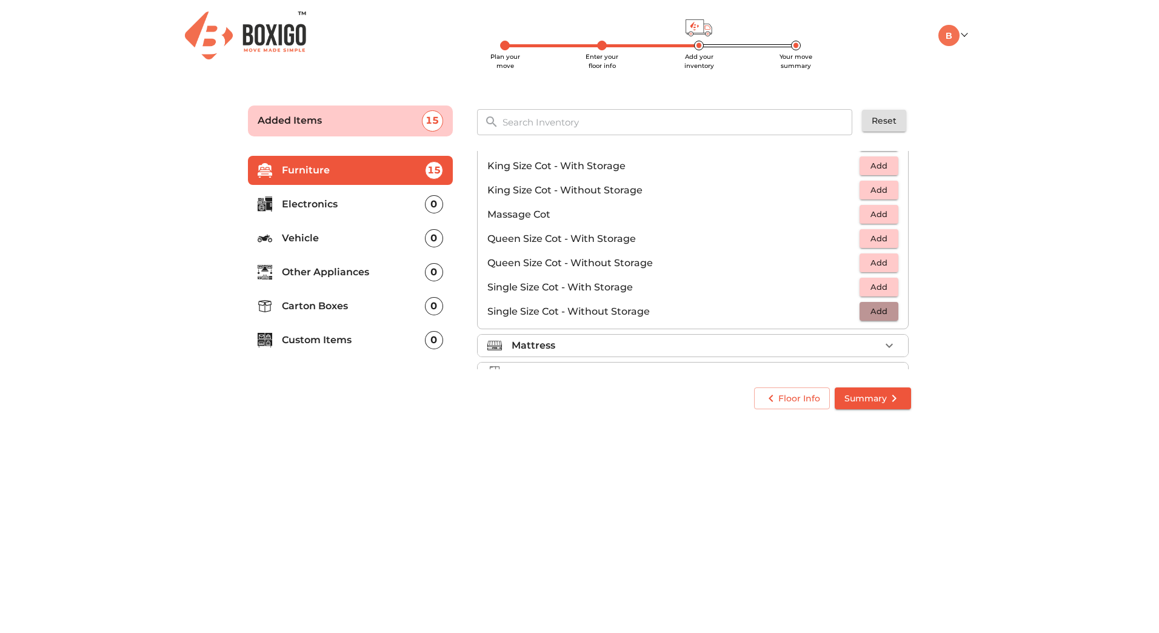
click at [869, 310] on span "Add" at bounding box center [879, 311] width 27 height 14
click at [885, 311] on icon "button" at bounding box center [889, 311] width 8 height 8
click at [845, 310] on icon "button" at bounding box center [852, 311] width 15 height 15
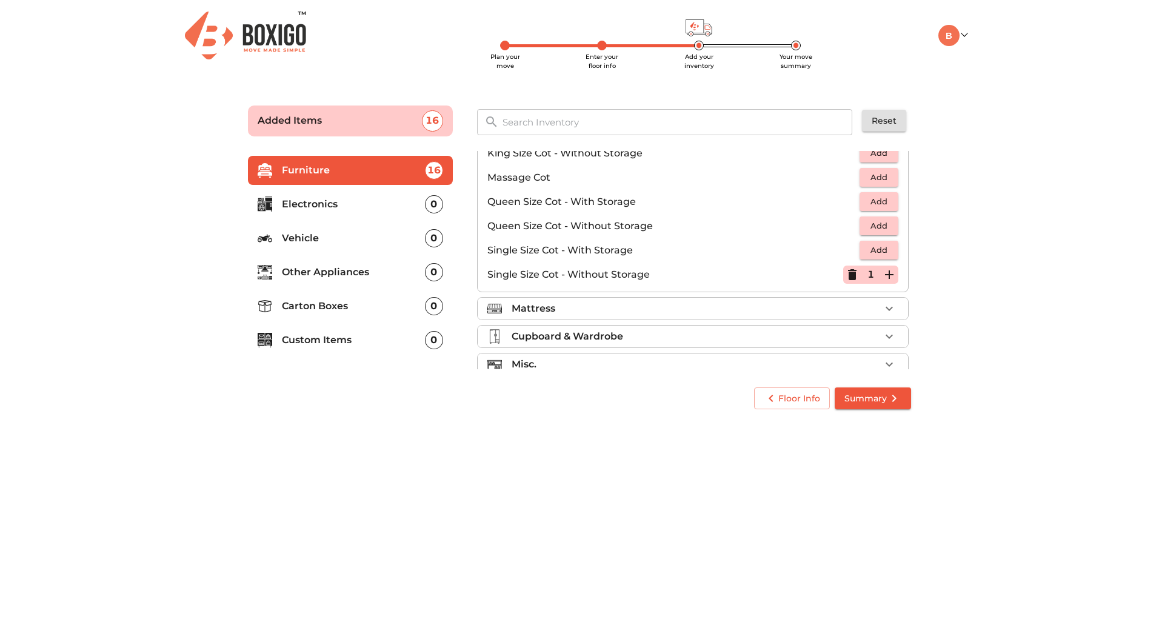
scroll to position [385, 0]
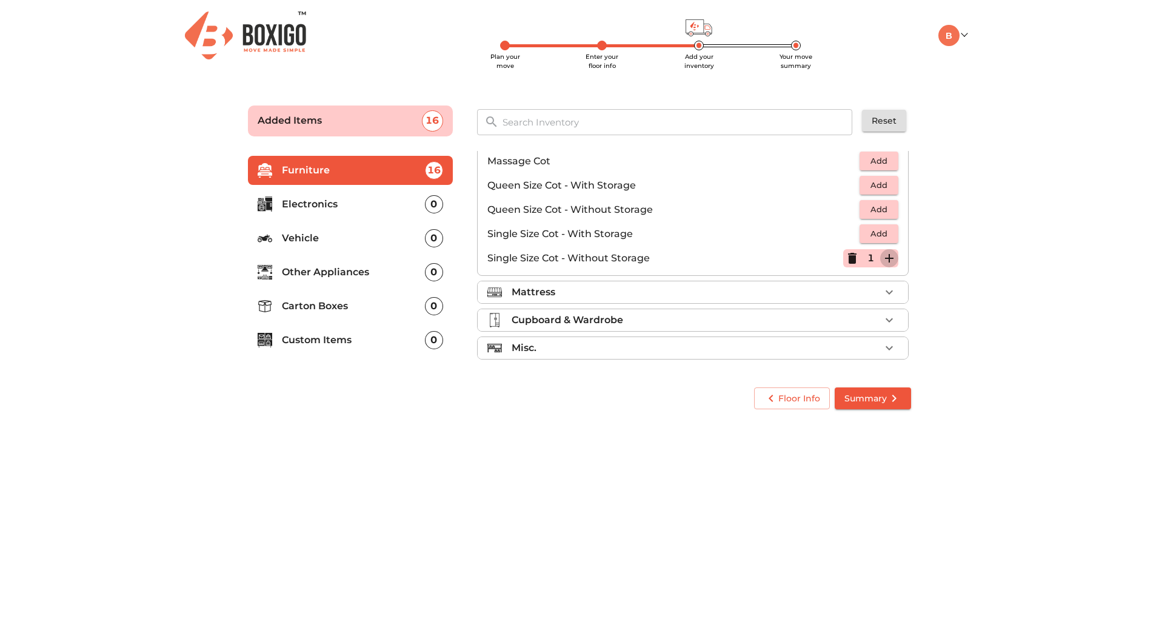
click at [884, 256] on icon "button" at bounding box center [889, 258] width 15 height 15
click at [884, 290] on icon "button" at bounding box center [889, 292] width 15 height 15
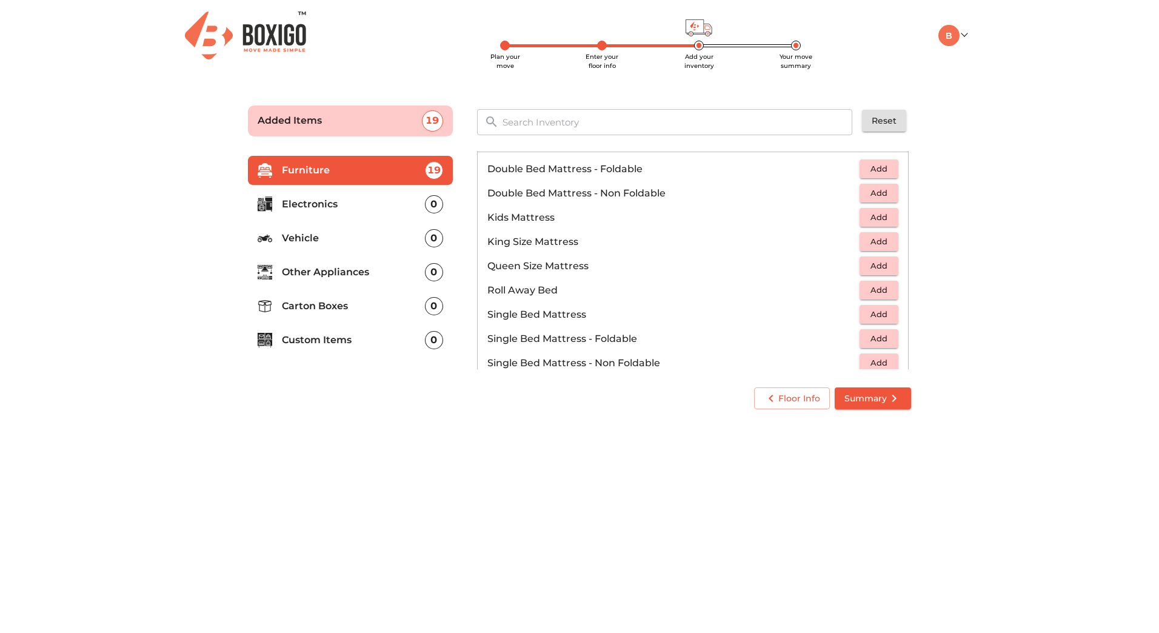
scroll to position [138, 0]
click at [873, 290] on span "Add" at bounding box center [879, 291] width 27 height 14
click at [884, 288] on icon "button" at bounding box center [889, 291] width 15 height 15
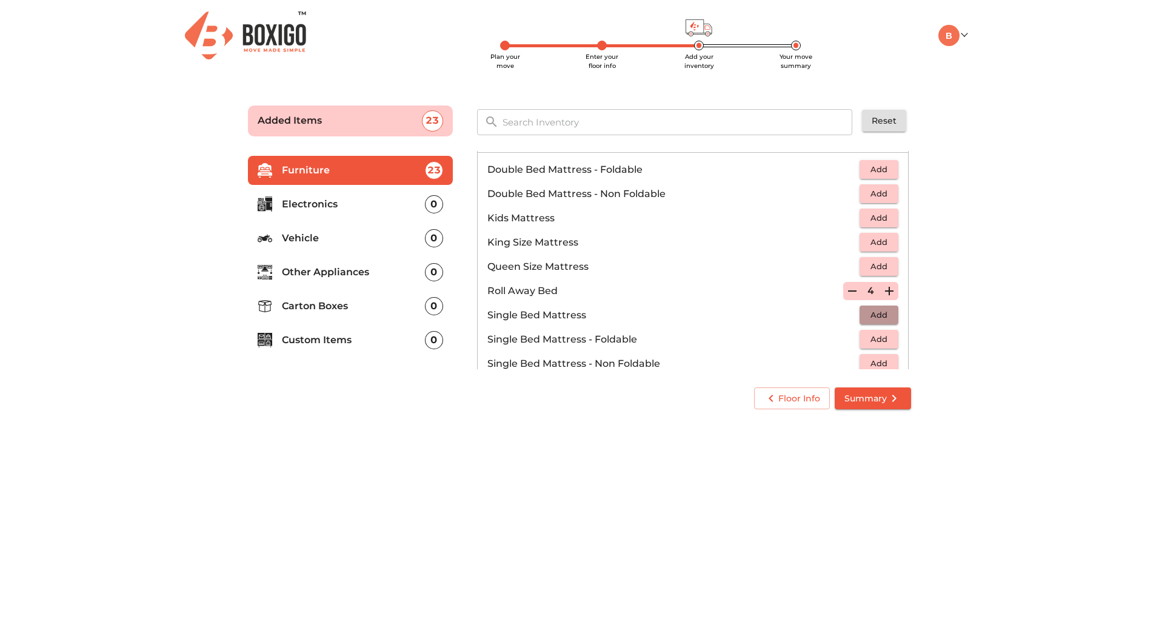
click at [877, 317] on span "Add" at bounding box center [879, 315] width 27 height 14
click at [882, 316] on icon "button" at bounding box center [889, 315] width 15 height 15
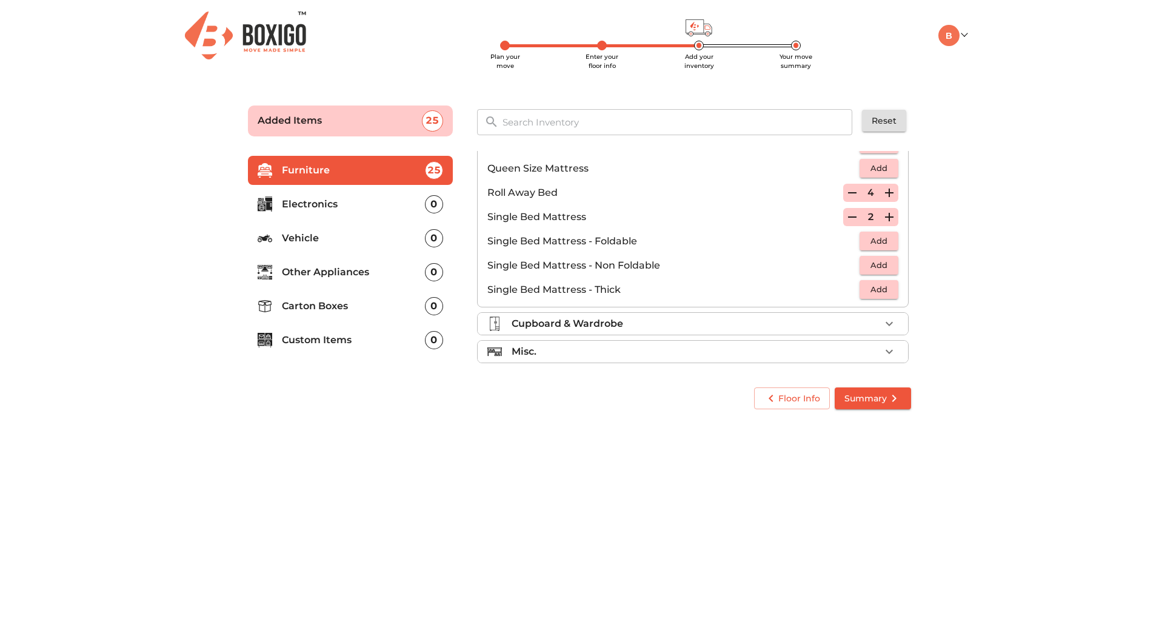
scroll to position [239, 0]
click at [886, 319] on icon "button" at bounding box center [889, 320] width 7 height 4
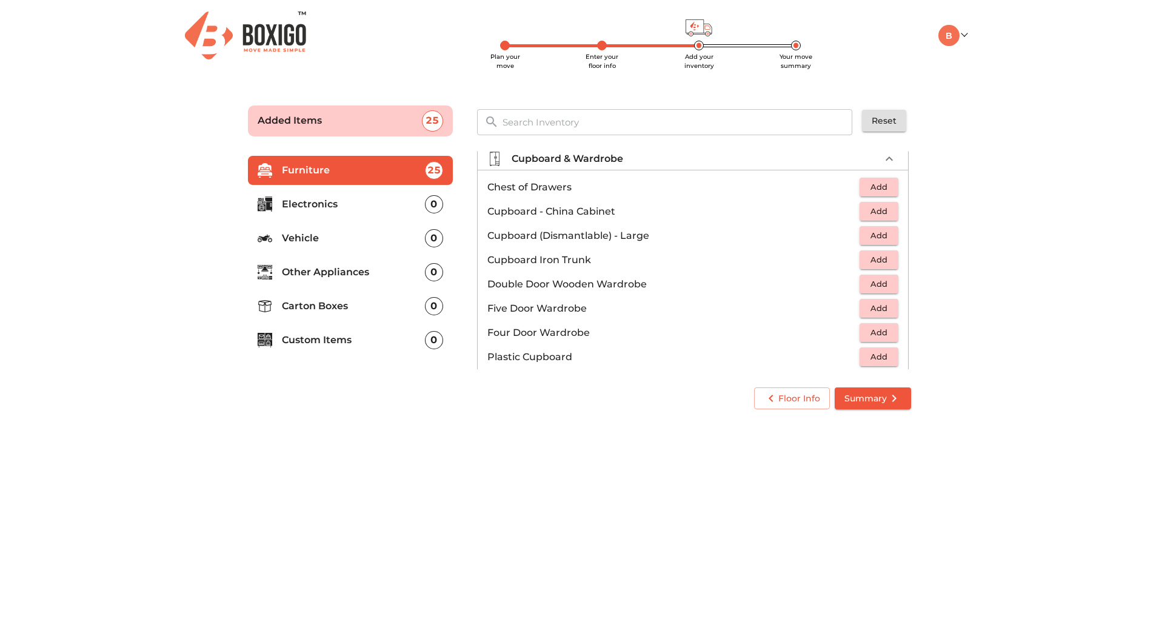
scroll to position [118, 0]
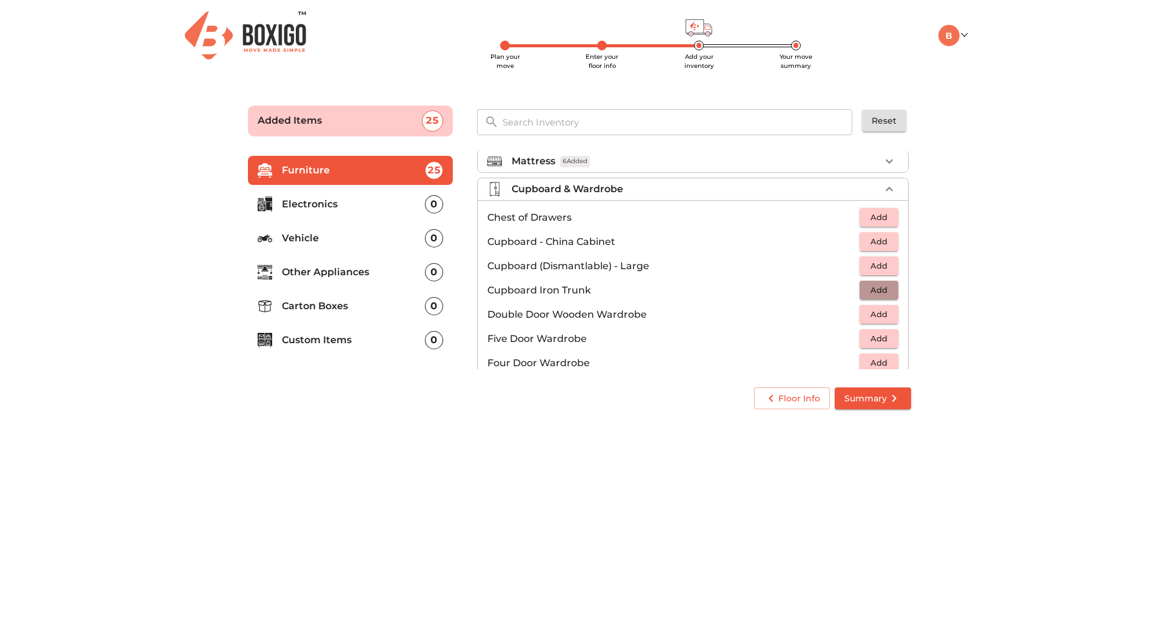
click at [879, 290] on span "Add" at bounding box center [879, 290] width 27 height 14
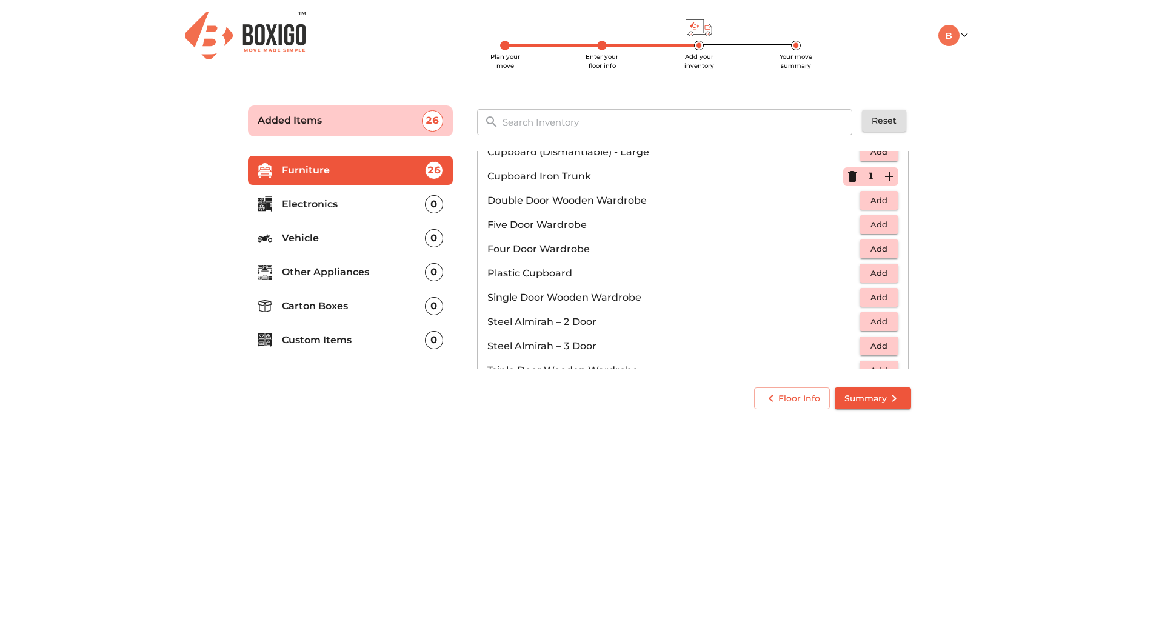
scroll to position [241, 0]
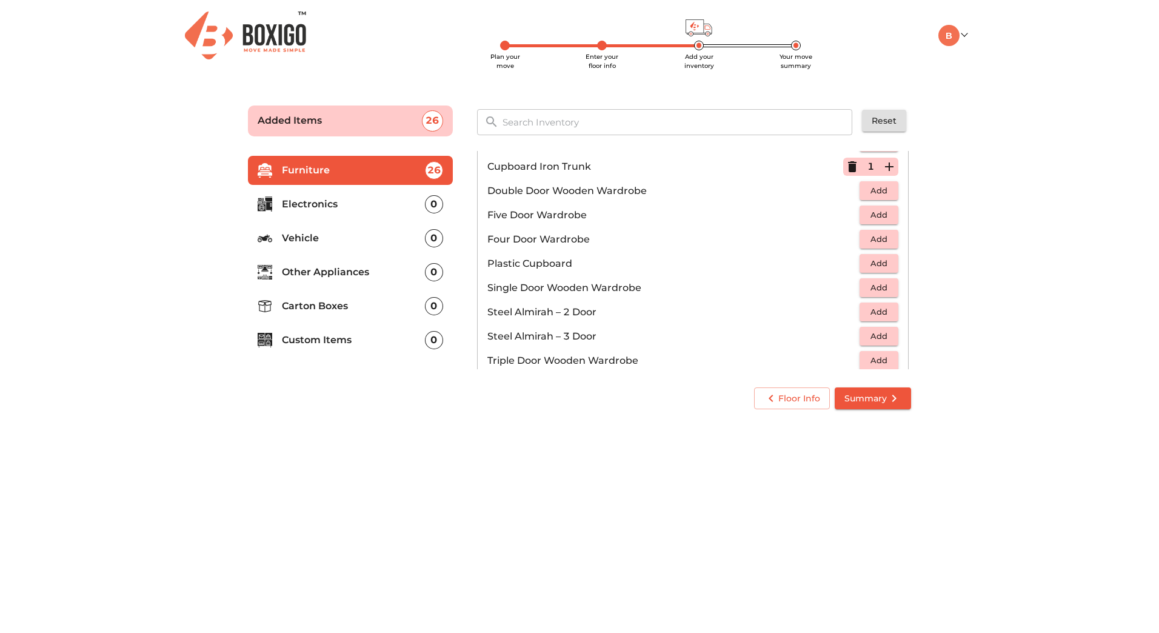
click at [869, 310] on span "Add" at bounding box center [879, 312] width 27 height 14
click at [848, 165] on icon "button" at bounding box center [852, 166] width 8 height 11
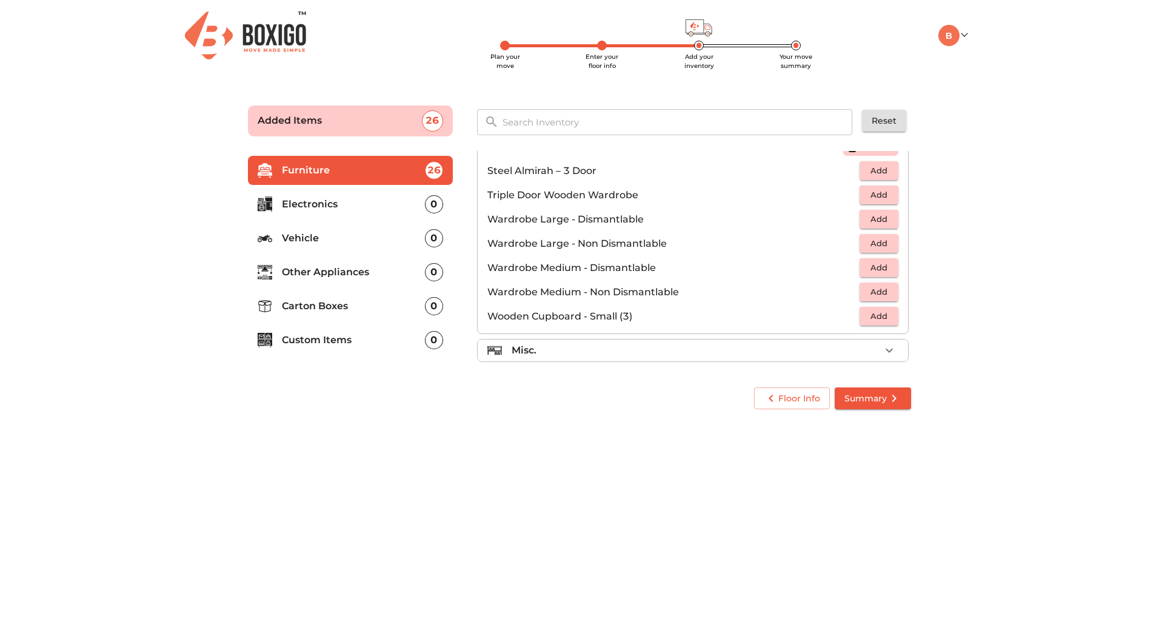
scroll to position [409, 0]
click at [882, 344] on icon "button" at bounding box center [889, 348] width 15 height 15
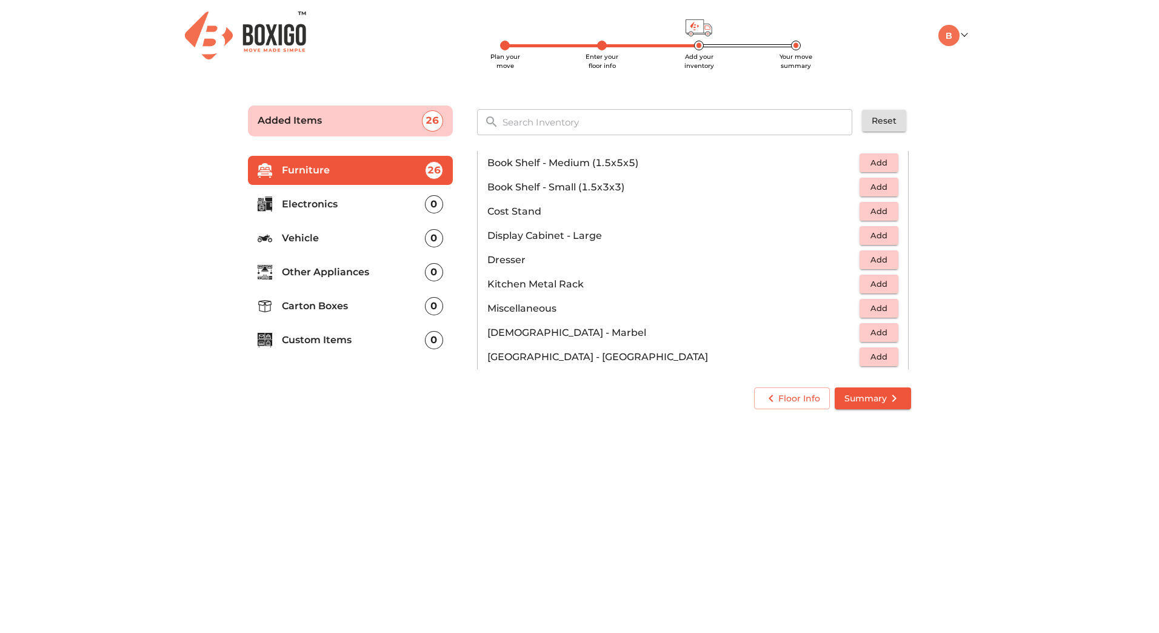
scroll to position [349, 0]
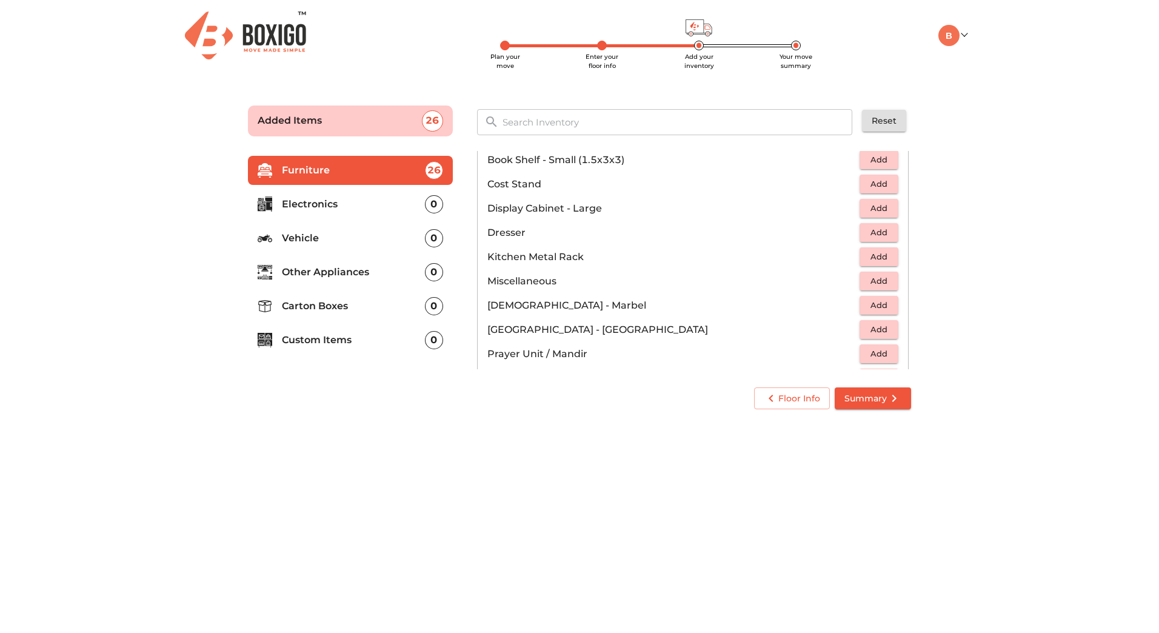
click at [879, 277] on span "Add" at bounding box center [879, 281] width 27 height 14
click at [885, 278] on icon "button" at bounding box center [889, 281] width 8 height 8
click at [1009, 280] on main "Plan your move Enter your floor info Add your inventory Your move summary Added…" at bounding box center [579, 255] width 1159 height 333
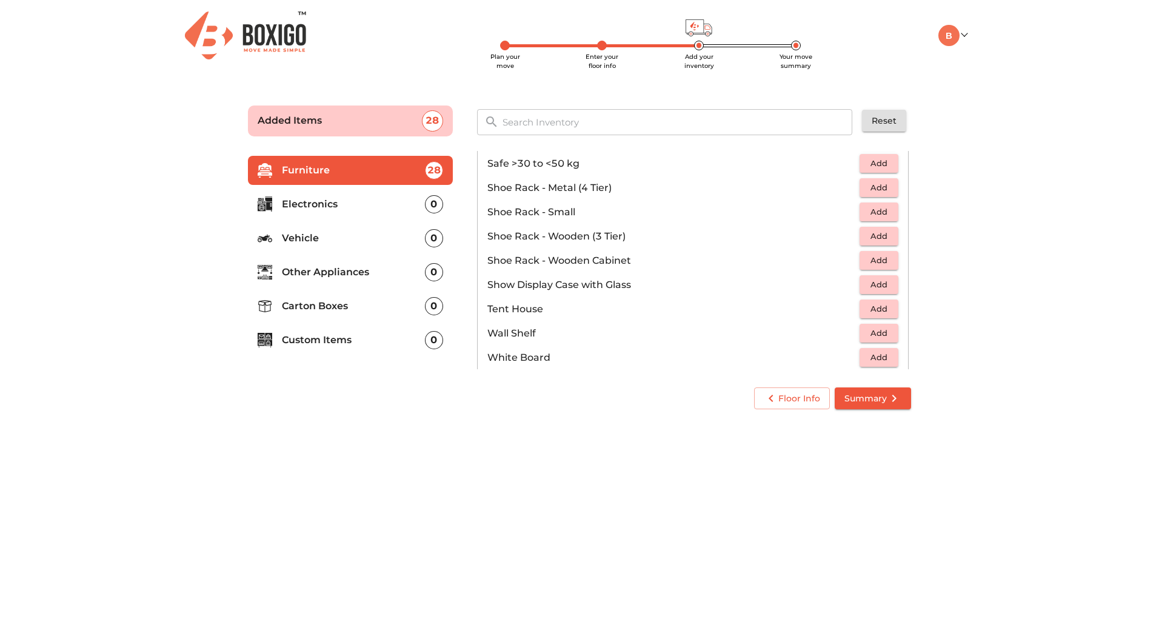
scroll to position [641, 0]
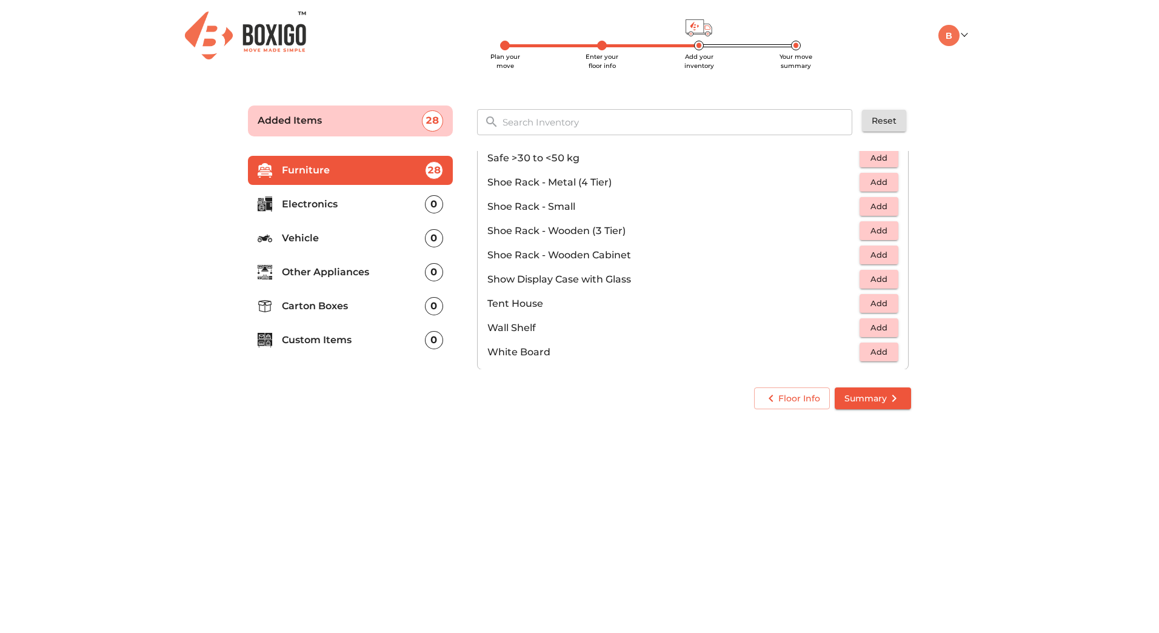
click at [872, 252] on span "Add" at bounding box center [879, 255] width 27 height 14
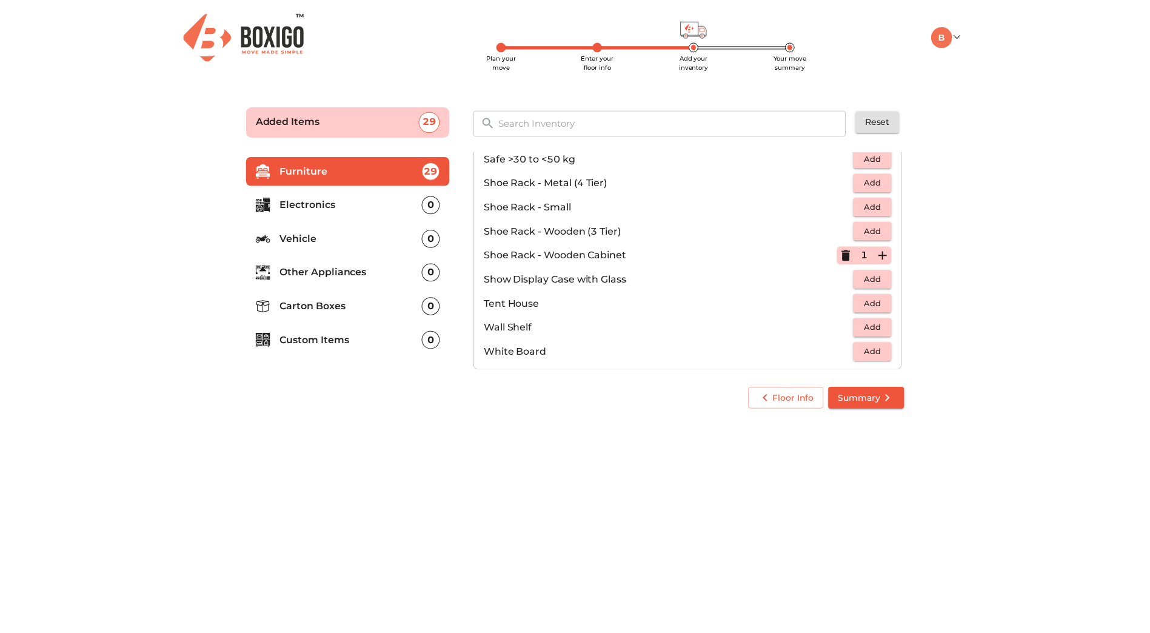
scroll to position [652, 0]
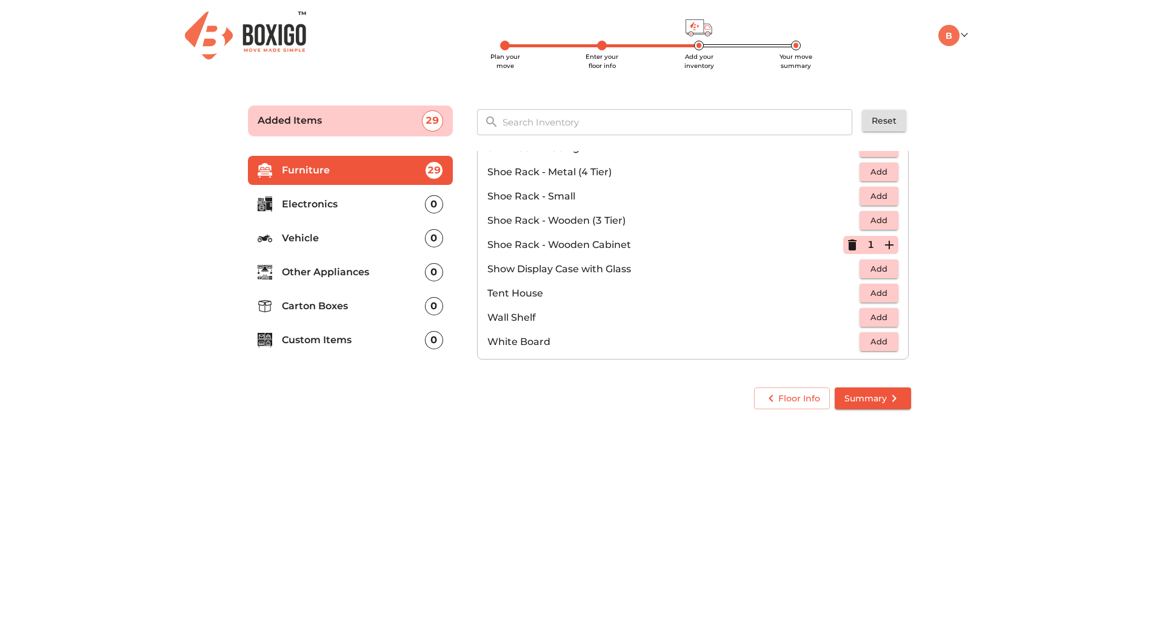
click at [873, 398] on span "Summary" at bounding box center [872, 398] width 57 height 15
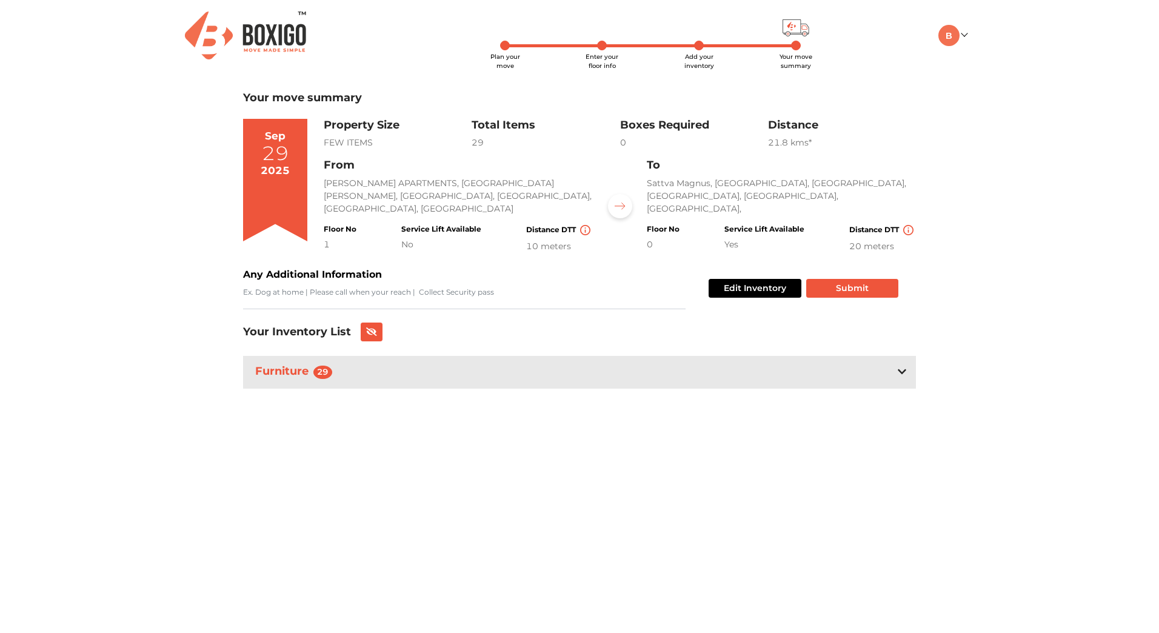
click at [901, 367] on icon at bounding box center [902, 372] width 8 height 10
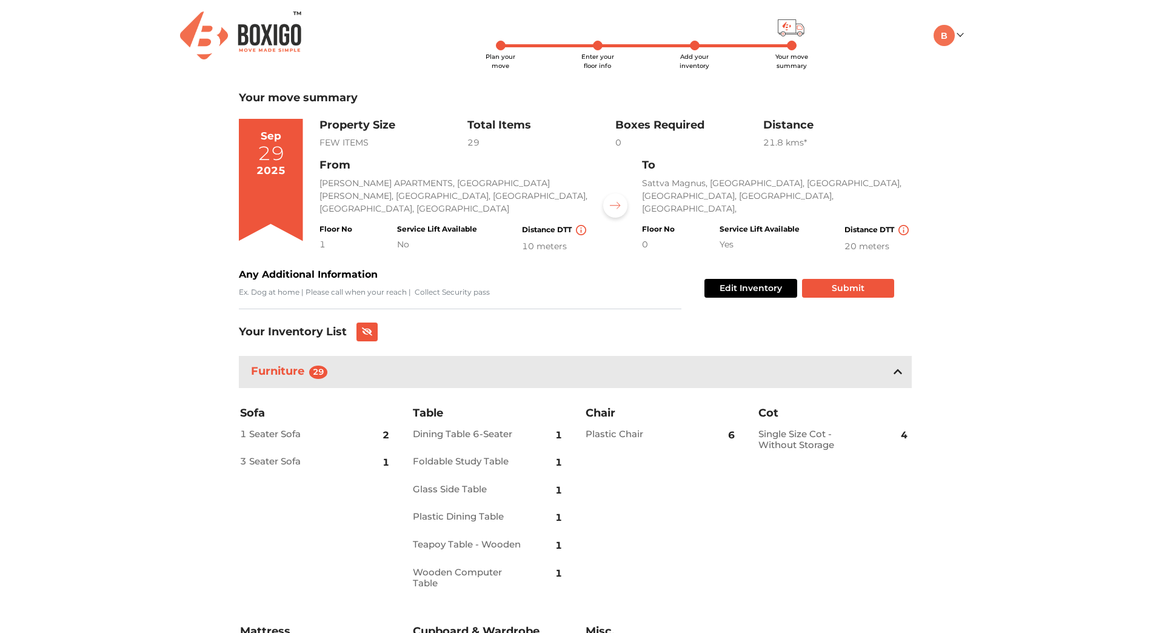
click at [897, 367] on icon at bounding box center [898, 372] width 8 height 10
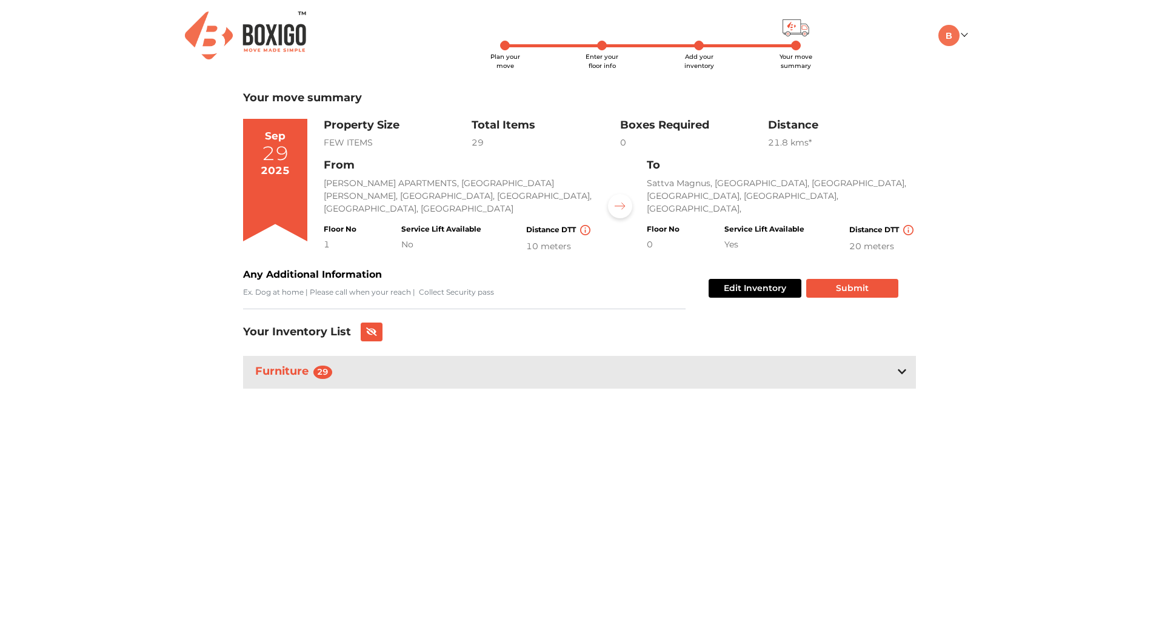
click at [434, 375] on div "Furniture 29" at bounding box center [579, 372] width 673 height 32
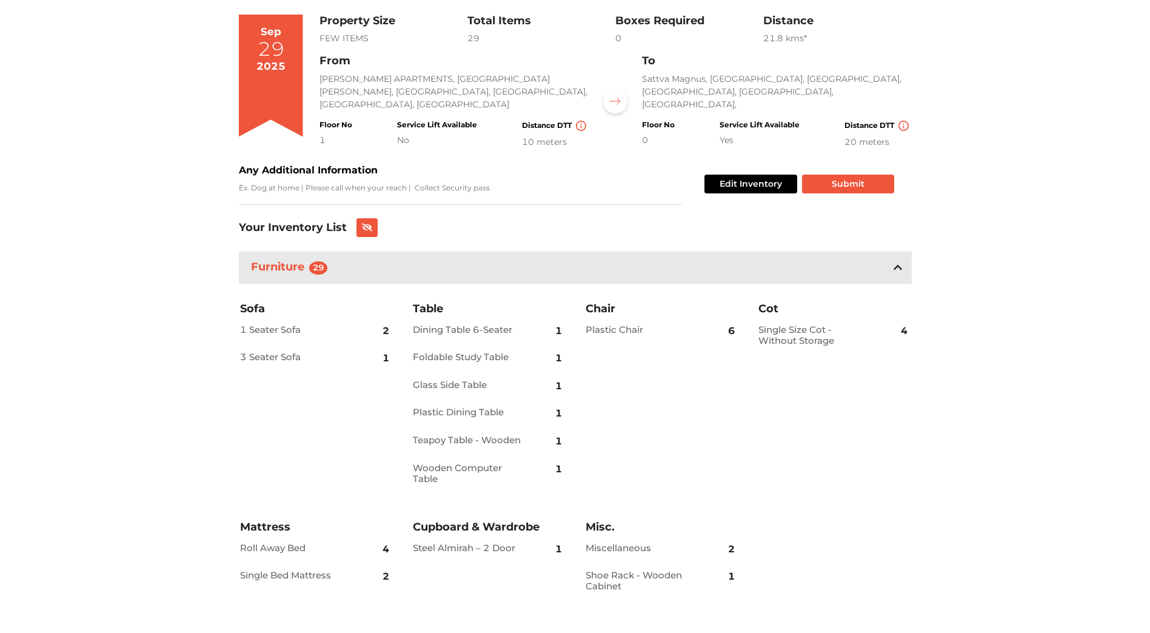
scroll to position [122, 0]
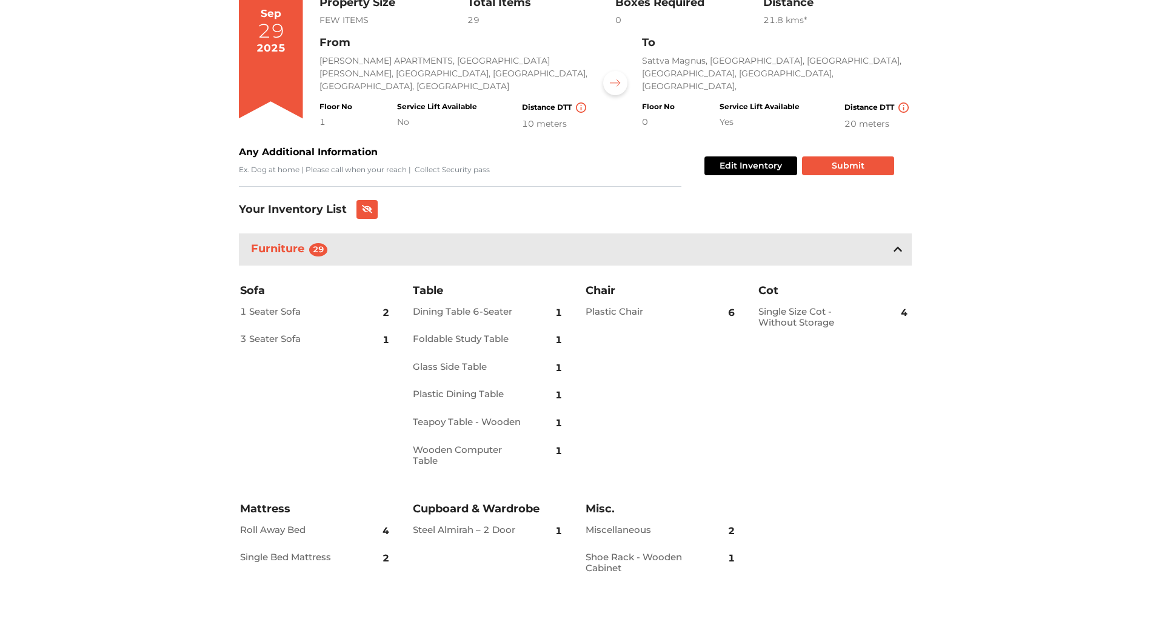
click at [617, 529] on h2 "Miscellaneous" at bounding box center [642, 529] width 113 height 11
click at [617, 526] on h2 "Miscellaneous" at bounding box center [642, 529] width 113 height 11
click at [902, 102] on img at bounding box center [903, 107] width 10 height 10
click at [583, 102] on img at bounding box center [581, 107] width 10 height 10
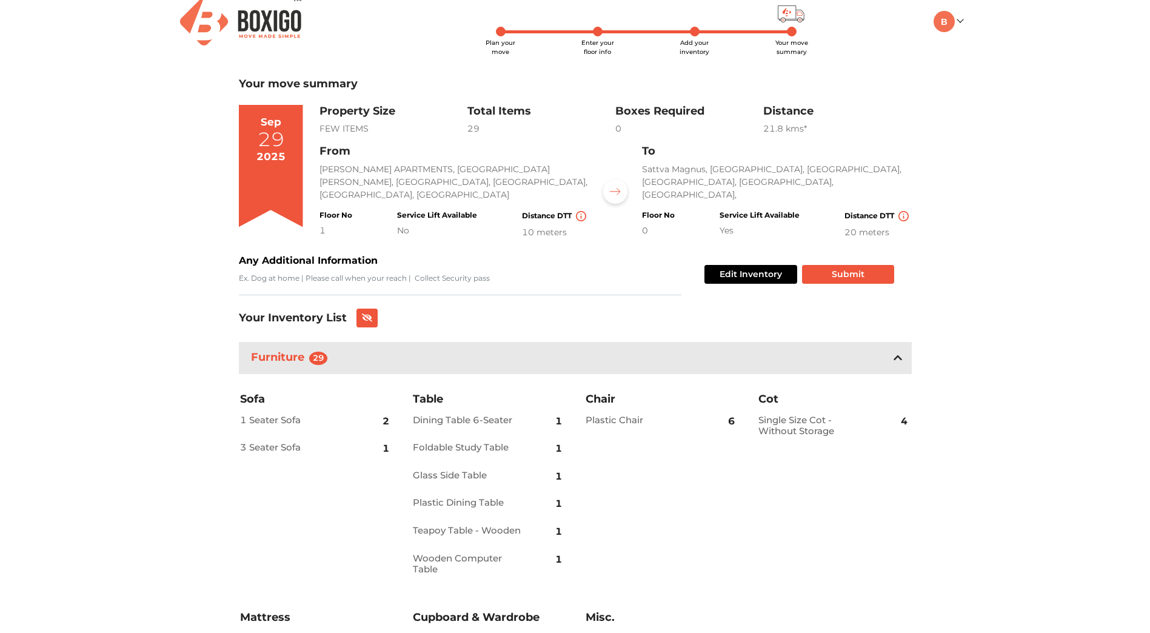
scroll to position [0, 0]
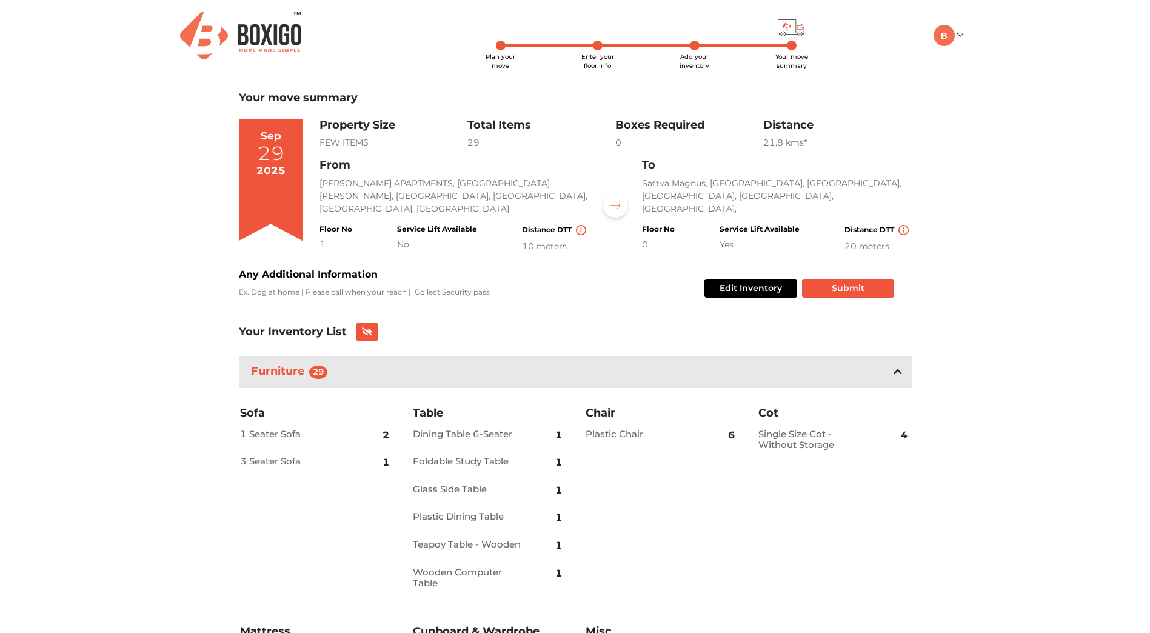
click at [635, 138] on div "0" at bounding box center [689, 142] width 148 height 13
click at [301, 293] on textarea "Any Additional Information" at bounding box center [460, 298] width 443 height 22
type textarea "Need boxes to pack kitchen vessels, grocery items like rice, wheat, spices and …"
click at [742, 284] on button "Edit Inventory" at bounding box center [750, 288] width 93 height 19
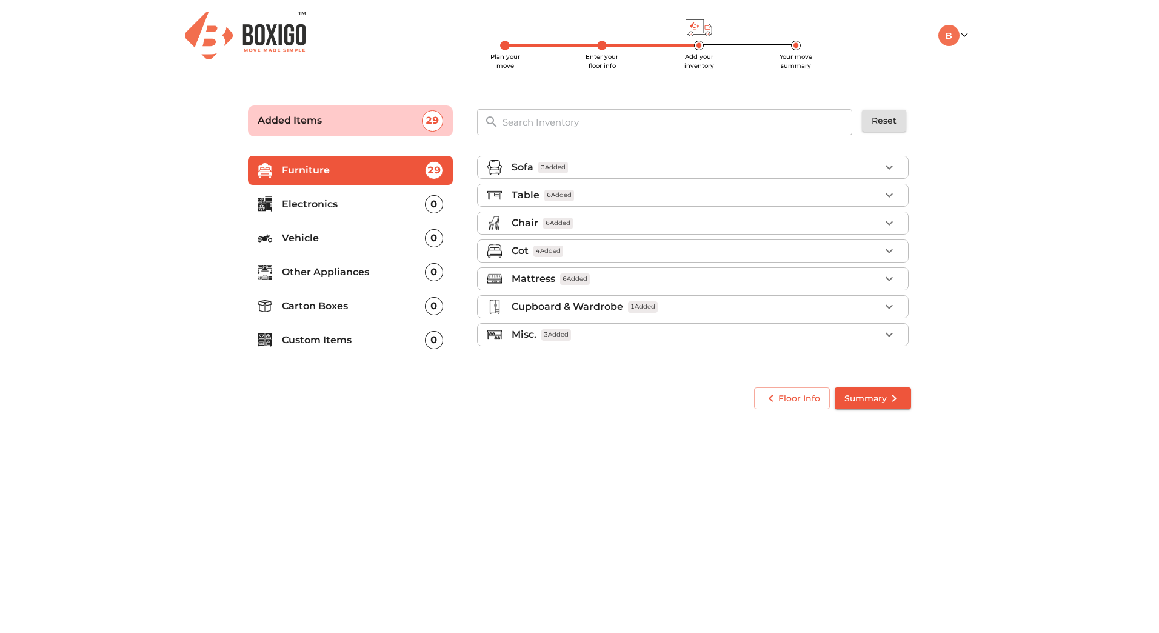
click at [303, 206] on p "Electronics" at bounding box center [353, 204] width 143 height 15
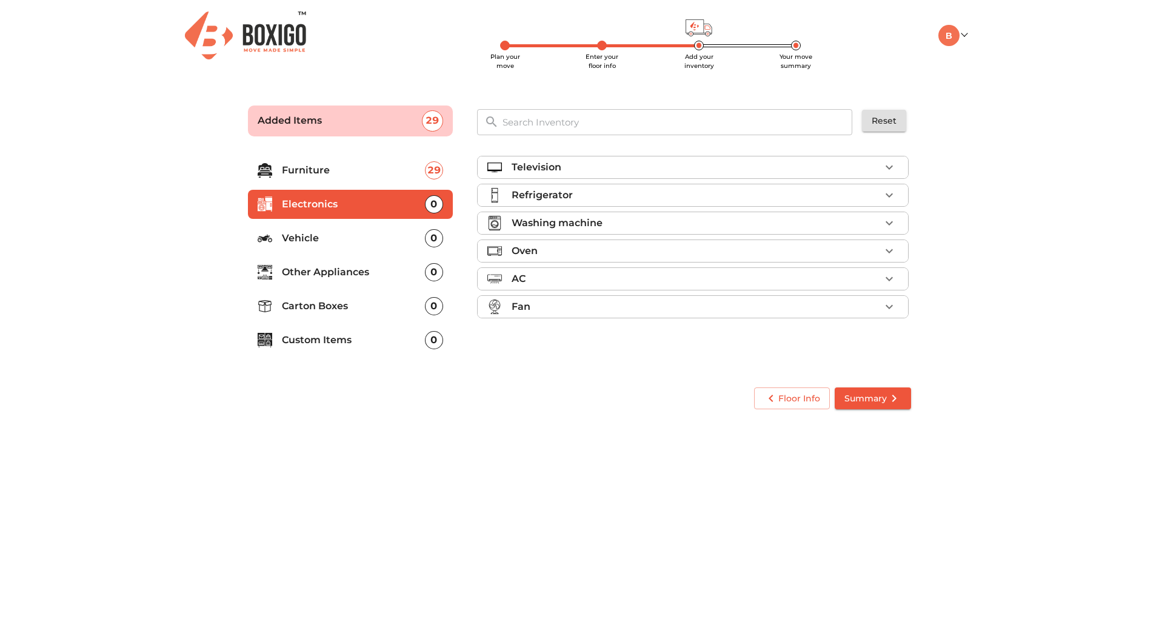
click at [634, 192] on div "Refrigerator" at bounding box center [696, 195] width 369 height 15
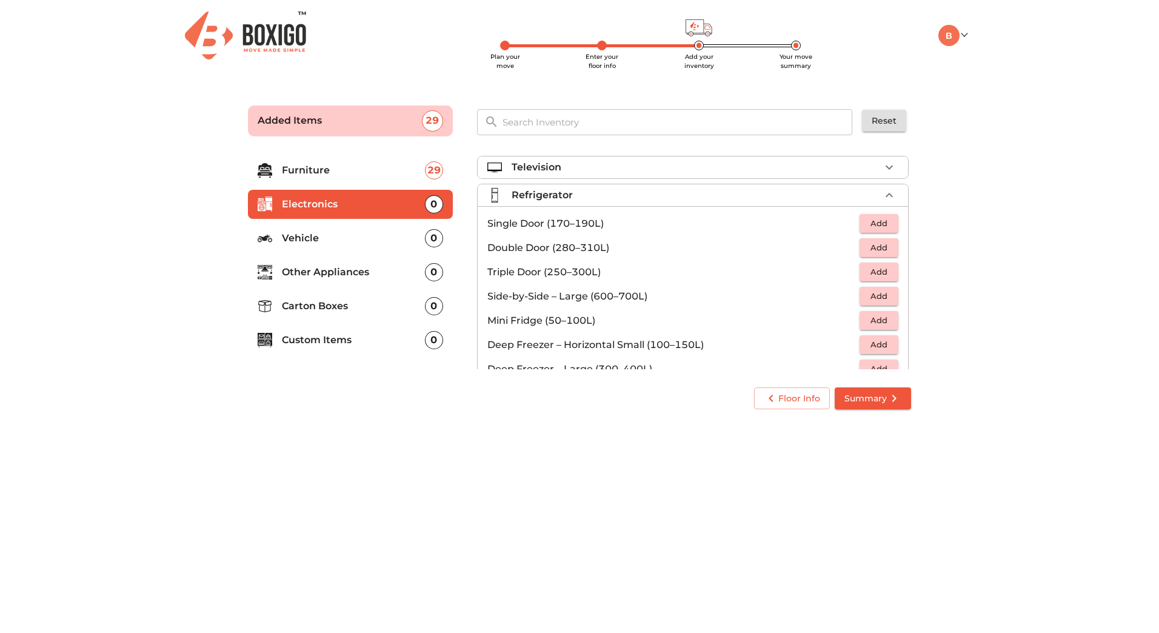
click at [866, 246] on span "Add" at bounding box center [879, 248] width 27 height 14
click at [307, 240] on p "Vehicle" at bounding box center [353, 238] width 143 height 15
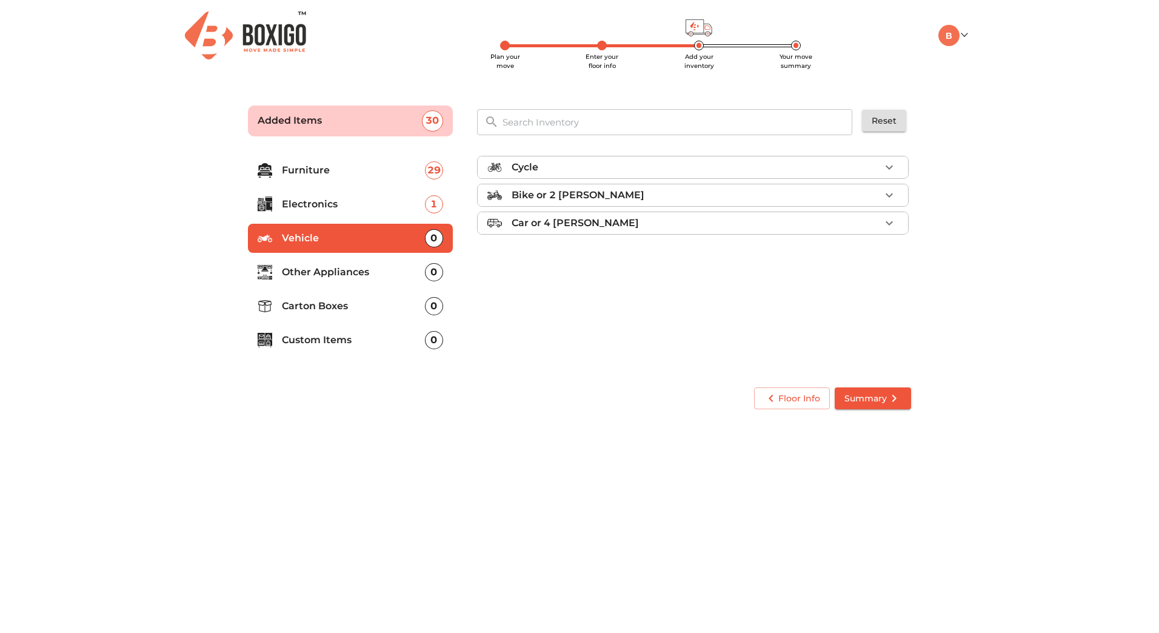
click at [891, 163] on icon "button" at bounding box center [889, 167] width 15 height 15
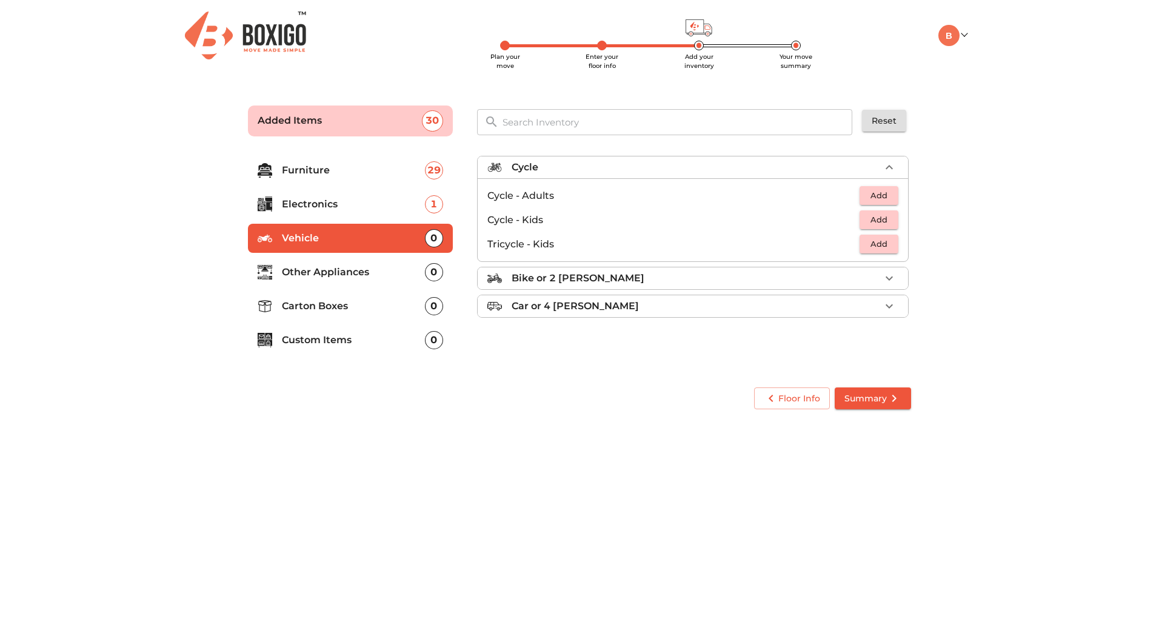
click at [875, 195] on span "Add" at bounding box center [879, 196] width 27 height 14
click at [981, 207] on main "Plan your move Enter your floor info Add your inventory Your move summary Added…" at bounding box center [579, 255] width 1159 height 333
click at [332, 272] on p "Other Appliances" at bounding box center [353, 272] width 143 height 15
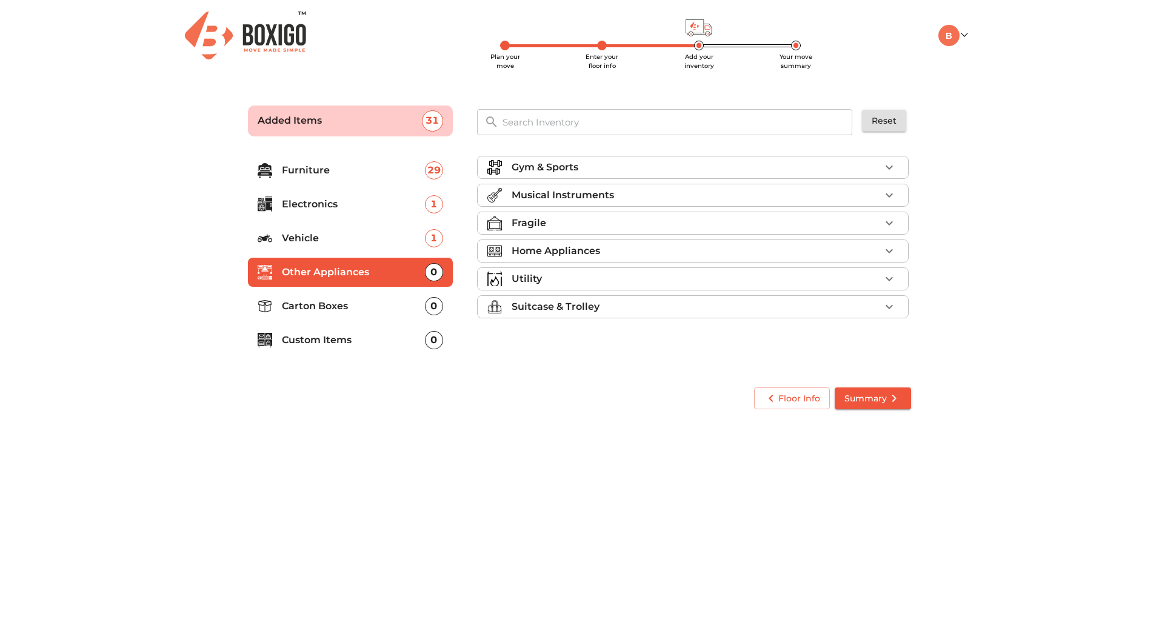
click at [533, 221] on p "Fragile" at bounding box center [529, 223] width 35 height 15
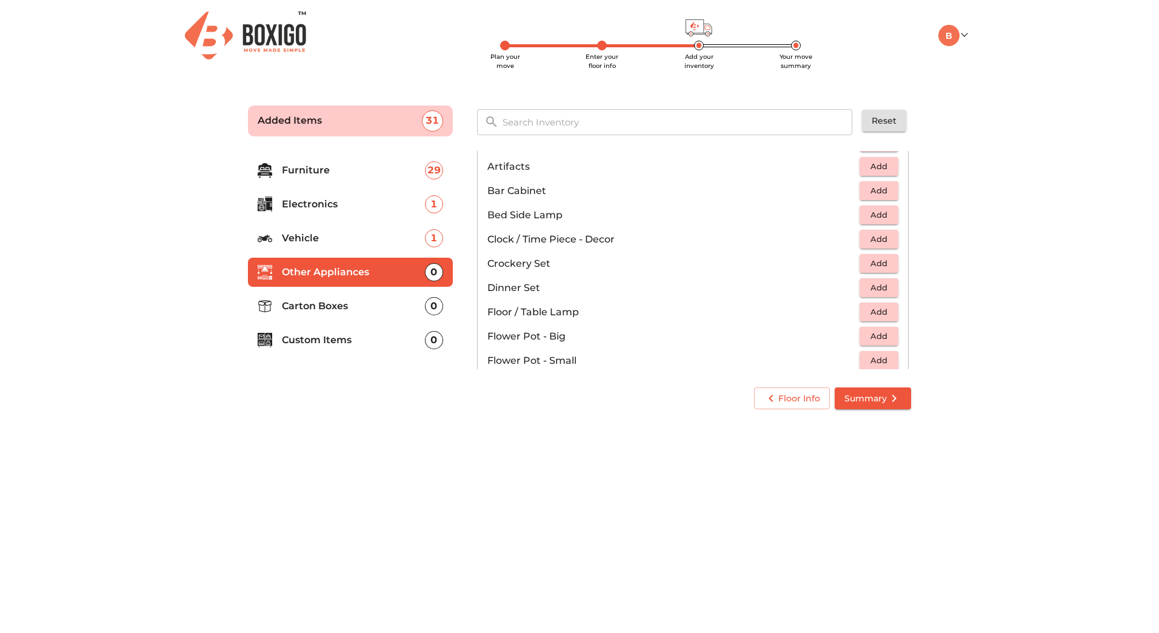
scroll to position [242, 0]
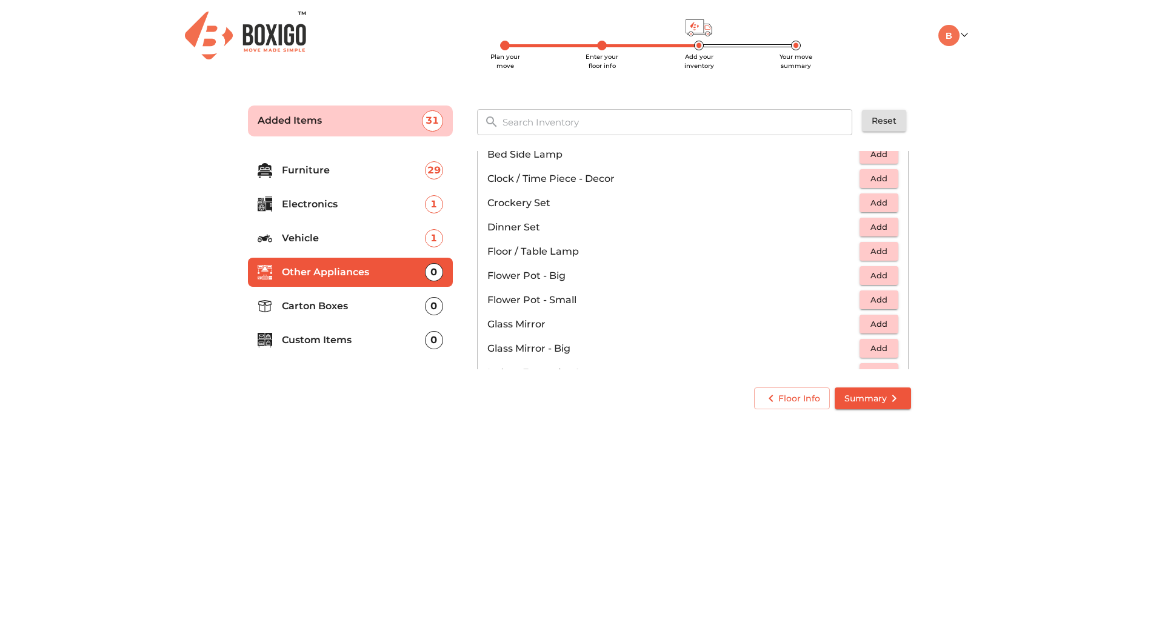
click at [869, 202] on span "Add" at bounding box center [879, 203] width 27 height 14
click at [880, 224] on span "Add" at bounding box center [879, 227] width 27 height 14
click at [874, 272] on span "Add" at bounding box center [879, 276] width 27 height 14
click at [886, 274] on icon "button" at bounding box center [889, 276] width 15 height 15
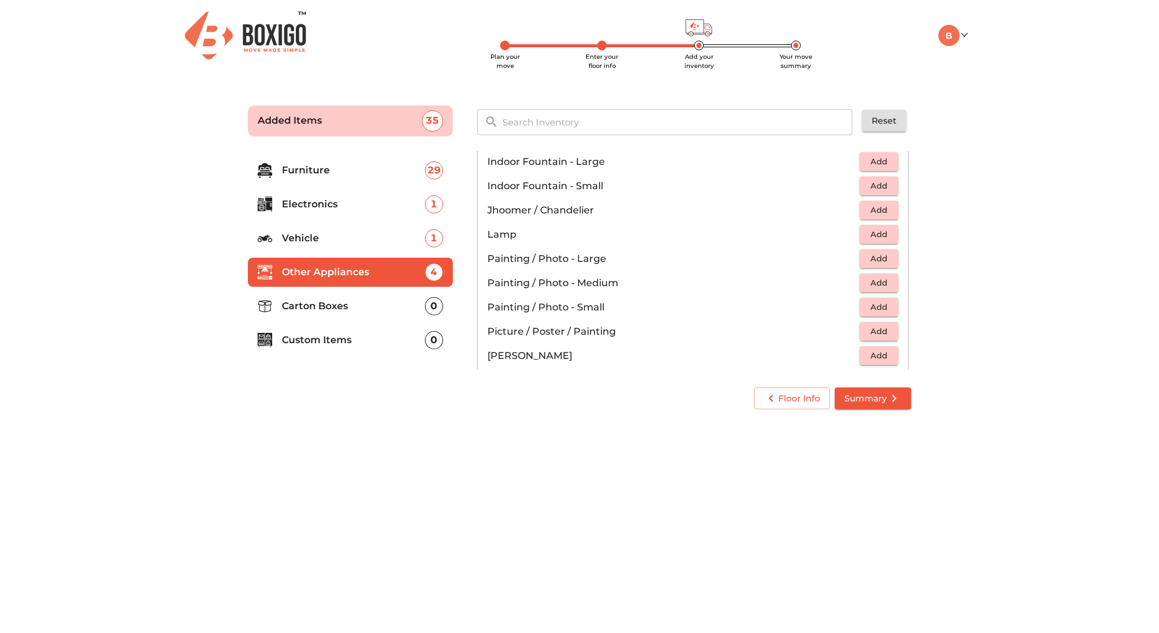
scroll to position [470, 0]
click at [869, 236] on span "Add" at bounding box center [879, 242] width 27 height 14
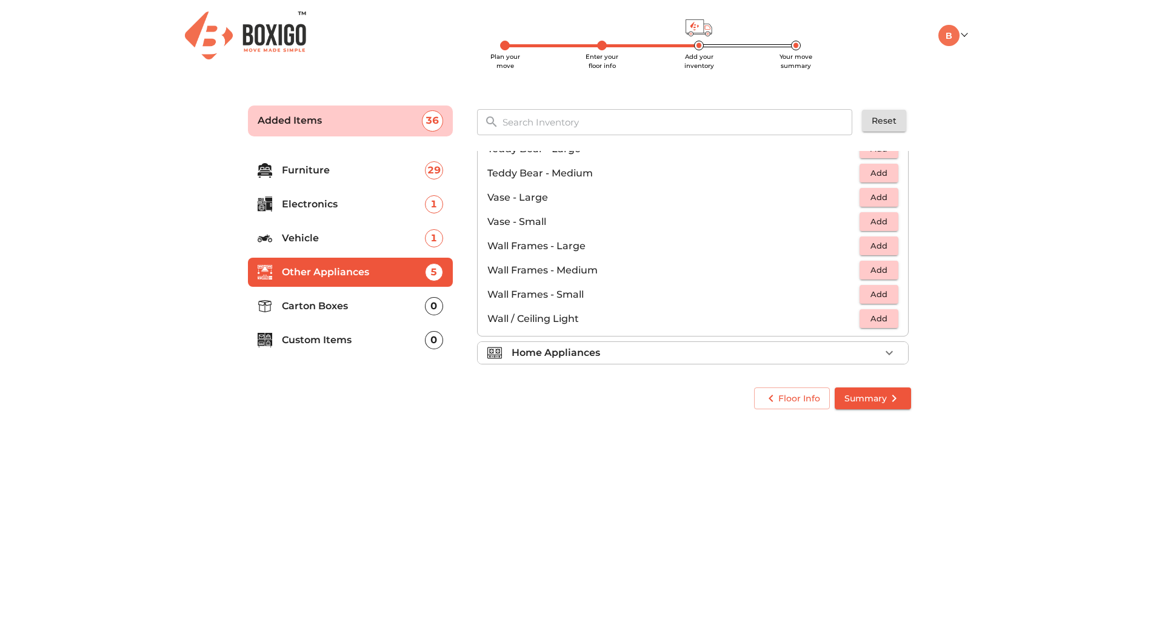
scroll to position [697, 0]
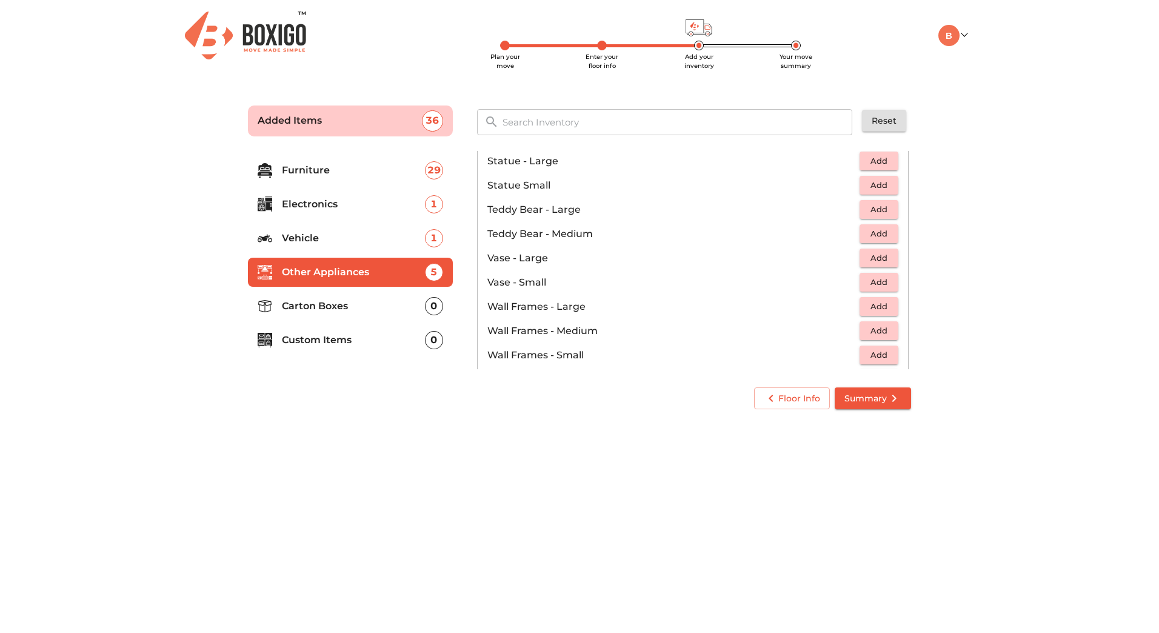
click at [867, 256] on span "Add" at bounding box center [879, 258] width 27 height 14
click at [887, 258] on icon "button" at bounding box center [889, 258] width 8 height 8
click at [724, 264] on p "Vase - Large" at bounding box center [665, 258] width 356 height 15
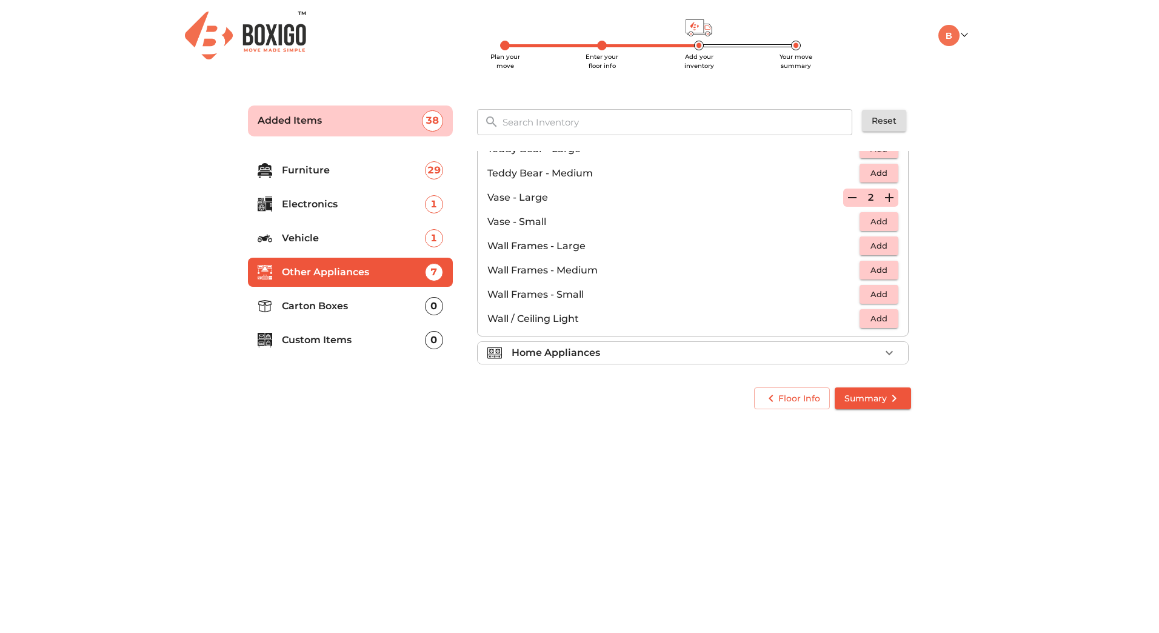
click at [326, 307] on p "Carton Boxes" at bounding box center [353, 306] width 143 height 15
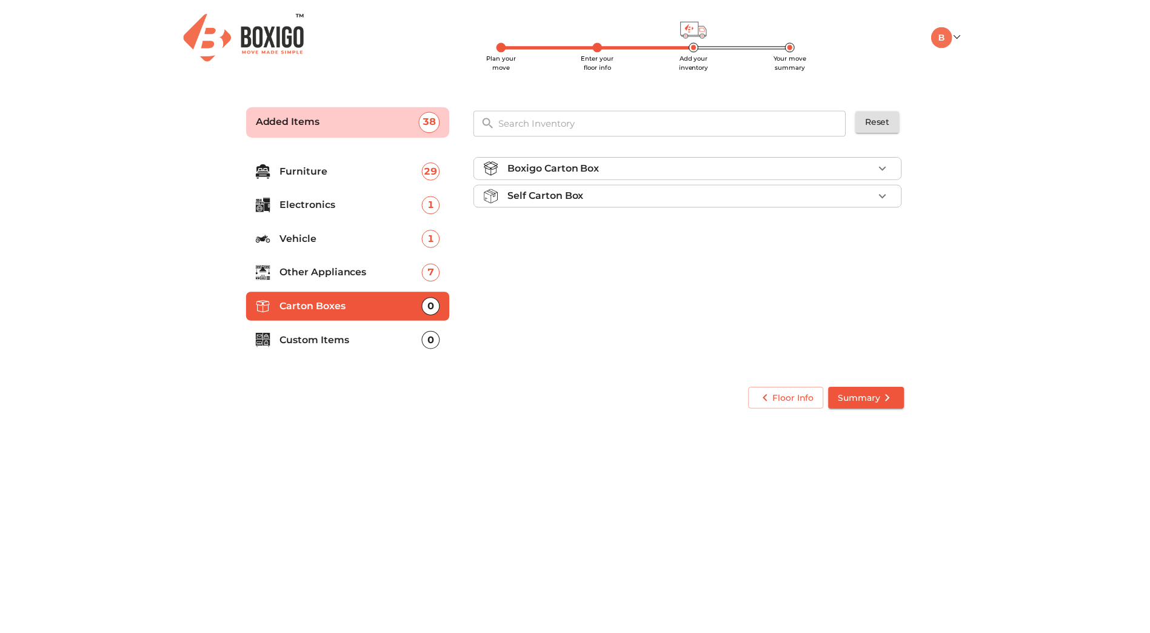
scroll to position [0, 0]
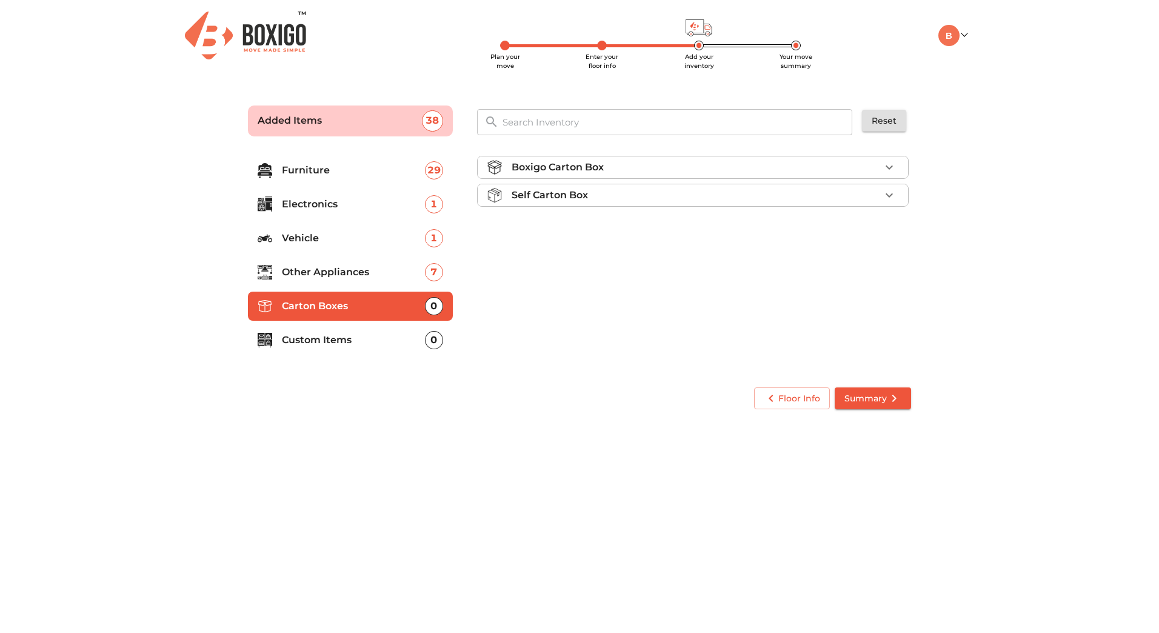
click at [584, 169] on p "Boxigo Carton Box" at bounding box center [558, 167] width 92 height 15
click at [889, 195] on span "Add" at bounding box center [879, 196] width 27 height 14
click at [868, 196] on p "1" at bounding box center [870, 196] width 7 height 15
drag, startPoint x: 868, startPoint y: 196, endPoint x: 1048, endPoint y: 223, distance: 181.5
click at [1051, 223] on main "Plan your move Enter your floor info Add your inventory Your move summary Added…" at bounding box center [579, 255] width 1159 height 333
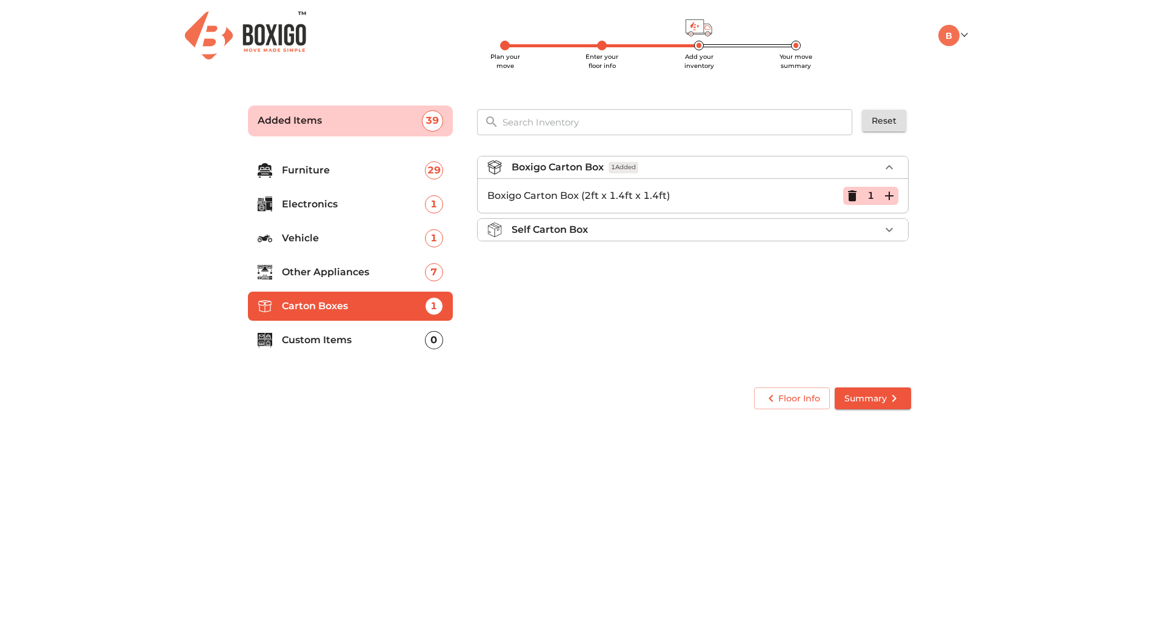
click at [891, 197] on icon "button" at bounding box center [889, 196] width 15 height 15
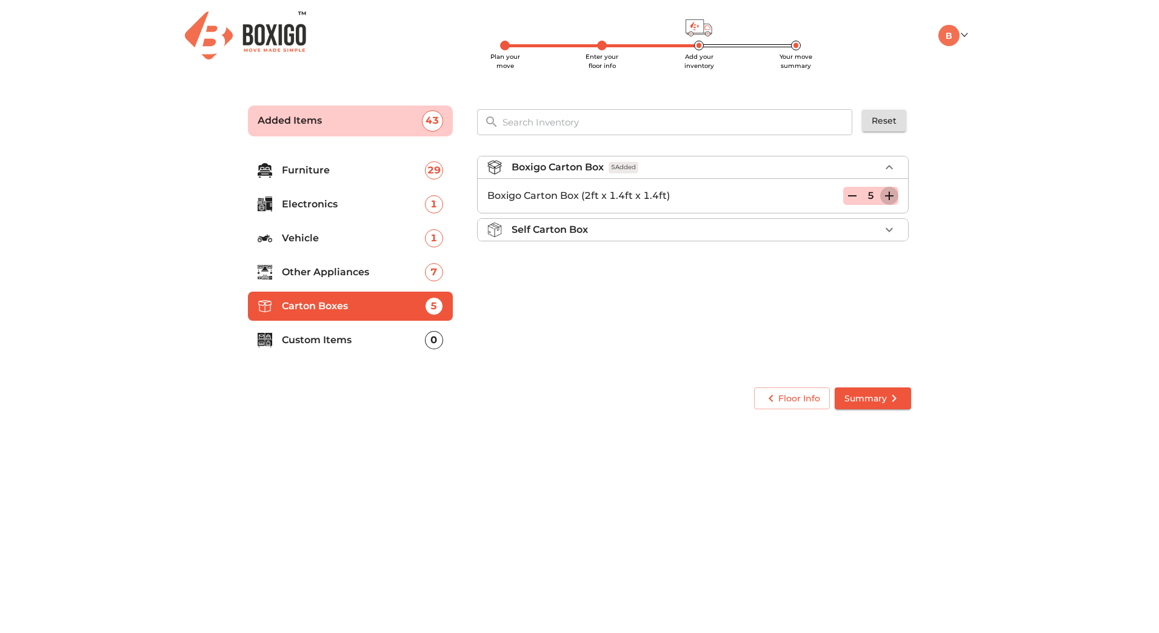
click at [891, 197] on icon "button" at bounding box center [889, 196] width 15 height 15
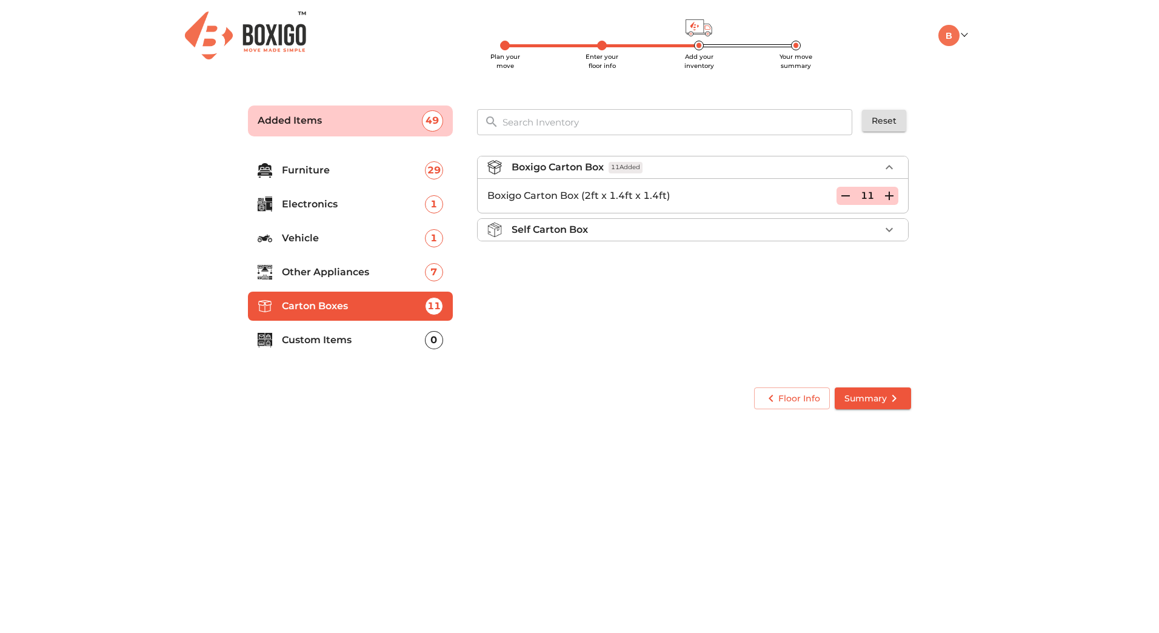
click at [891, 197] on icon "button" at bounding box center [889, 196] width 15 height 15
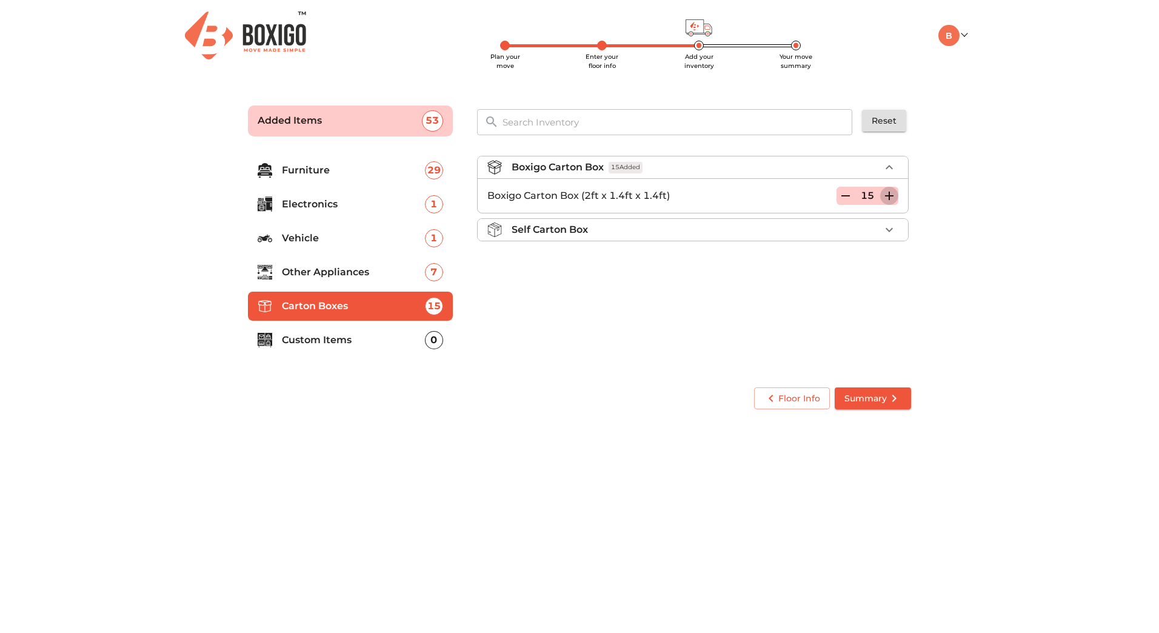
click at [891, 197] on icon "button" at bounding box center [889, 196] width 15 height 15
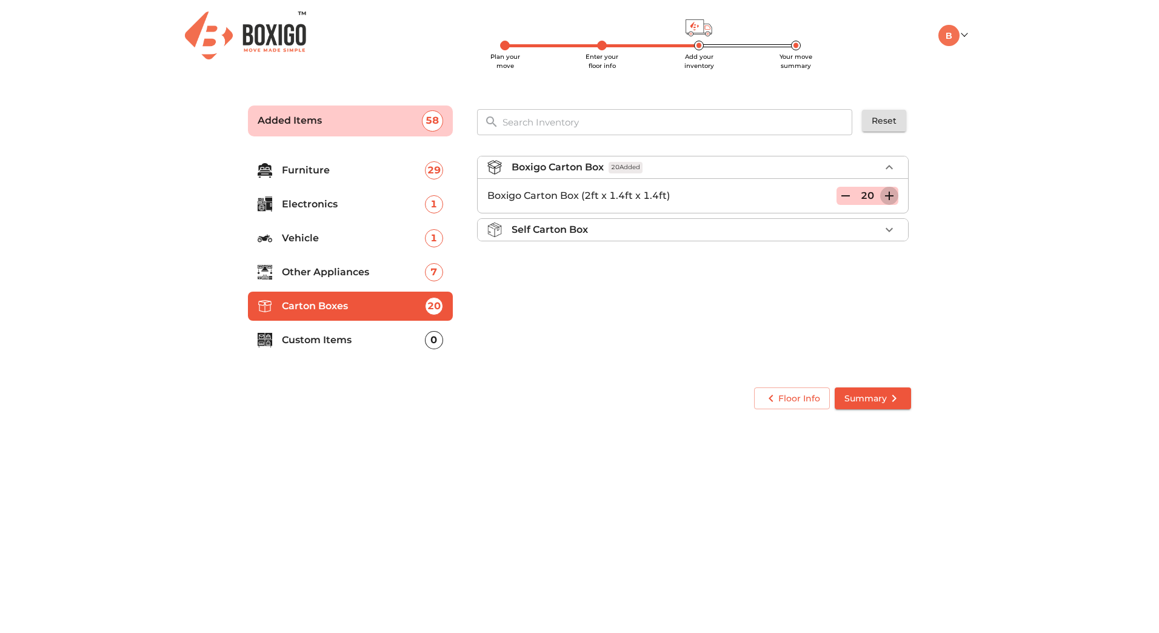
click at [891, 197] on icon "button" at bounding box center [889, 196] width 15 height 15
click at [892, 197] on icon "button" at bounding box center [889, 196] width 15 height 15
click at [570, 233] on p "Self Carton Box" at bounding box center [550, 229] width 76 height 15
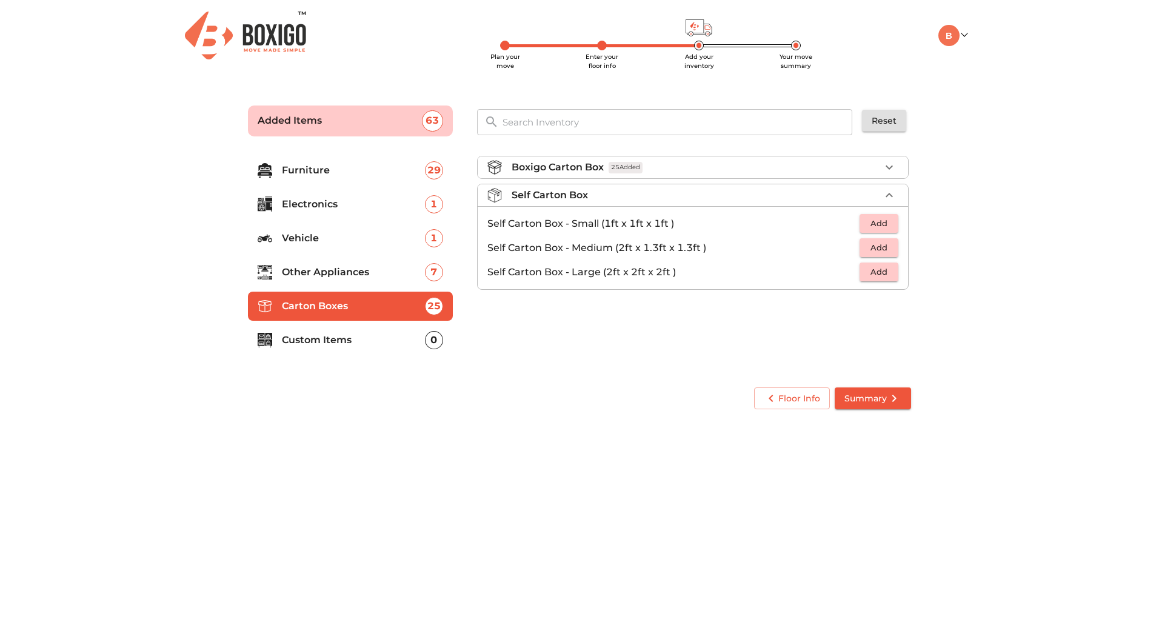
click at [1005, 263] on main "Plan your move Enter your floor info Add your inventory Your move summary Added…" at bounding box center [579, 255] width 1159 height 333
click at [888, 192] on icon "button" at bounding box center [889, 195] width 15 height 15
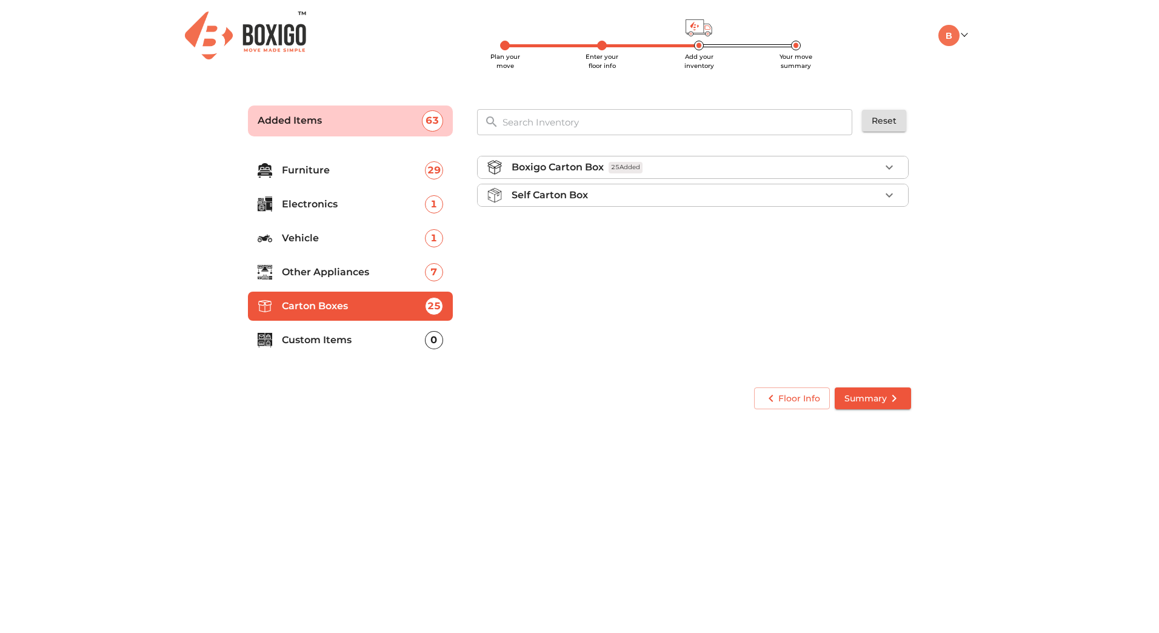
click at [883, 396] on span "Summary" at bounding box center [872, 398] width 57 height 15
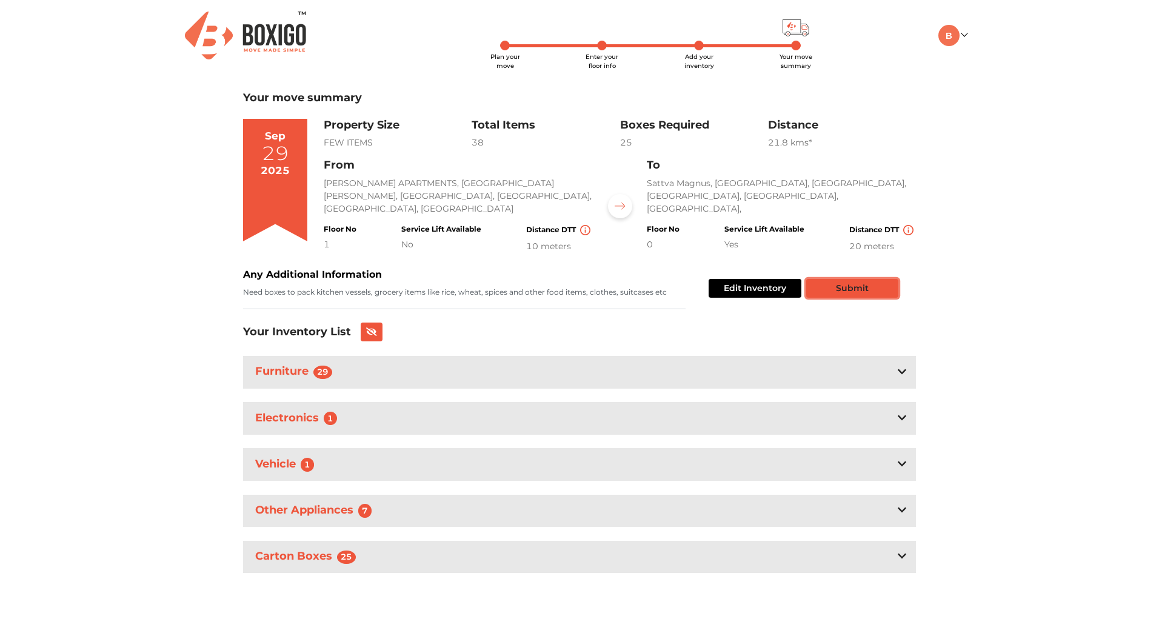
click at [861, 286] on button "Submit" at bounding box center [852, 288] width 92 height 19
